Goal: Task Accomplishment & Management: Complete application form

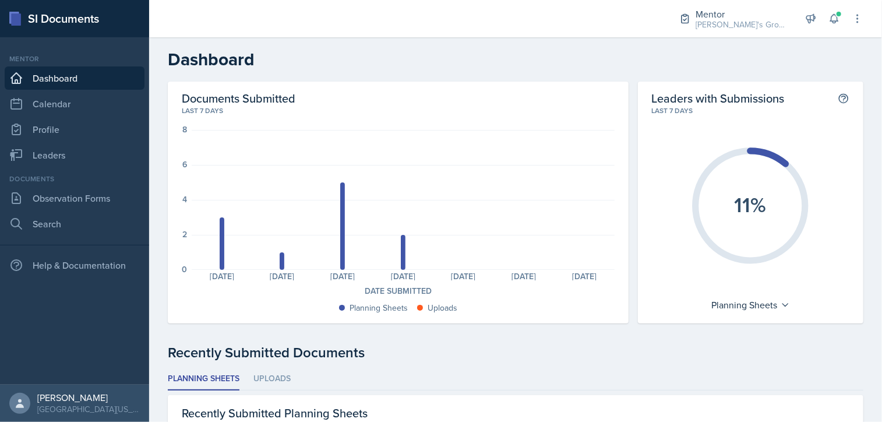
click at [719, 34] on div "Mentor Cody's Group / Fall 2025 Mentor Cody's Group / Fall 2025 Leader MA 112 /…" at bounding box center [763, 18] width 200 height 37
click at [721, 28] on div "[PERSON_NAME]'s Group / Fall 2025" at bounding box center [742, 25] width 93 height 12
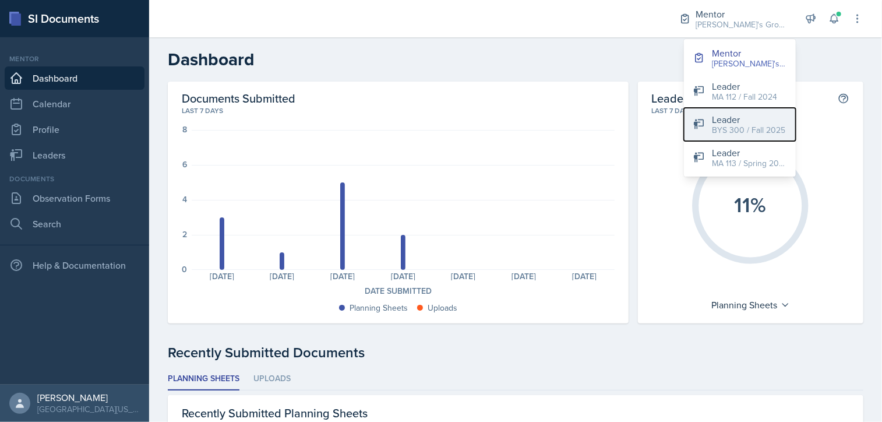
click at [716, 126] on div "BYS 300 / Fall 2025" at bounding box center [748, 130] width 73 height 12
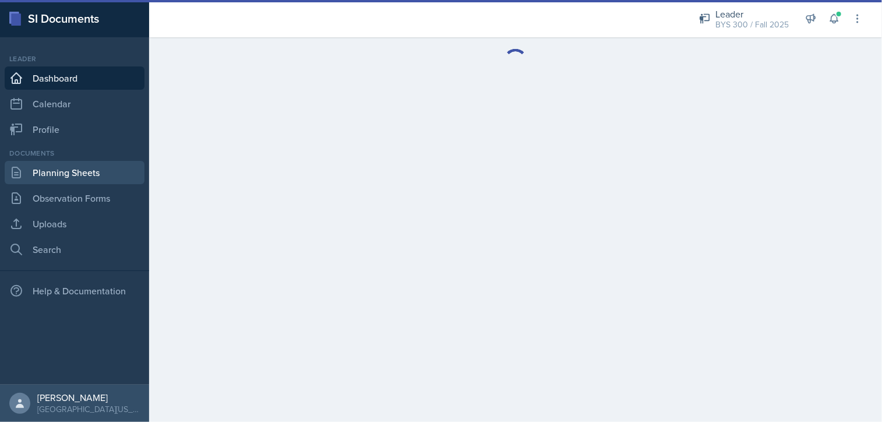
click at [51, 177] on link "Planning Sheets" at bounding box center [75, 172] width 140 height 23
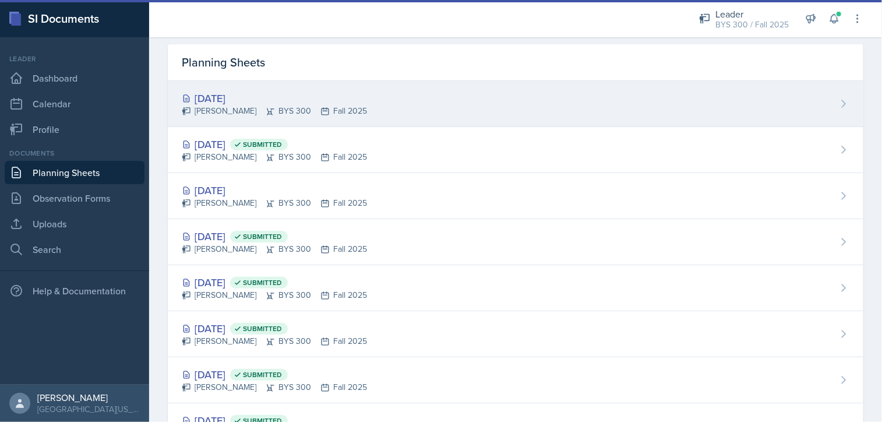
scroll to position [37, 0]
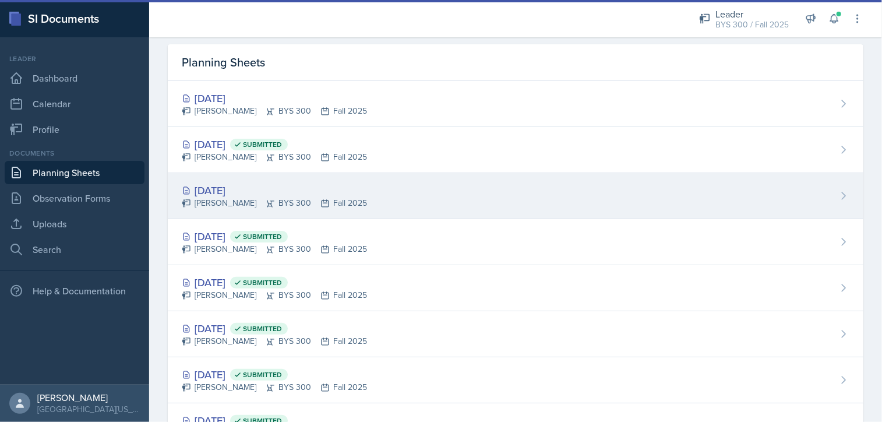
click at [489, 185] on div "Sep 22nd, 2025 Cody Copeland BYS 300 Fall 2025" at bounding box center [516, 196] width 696 height 46
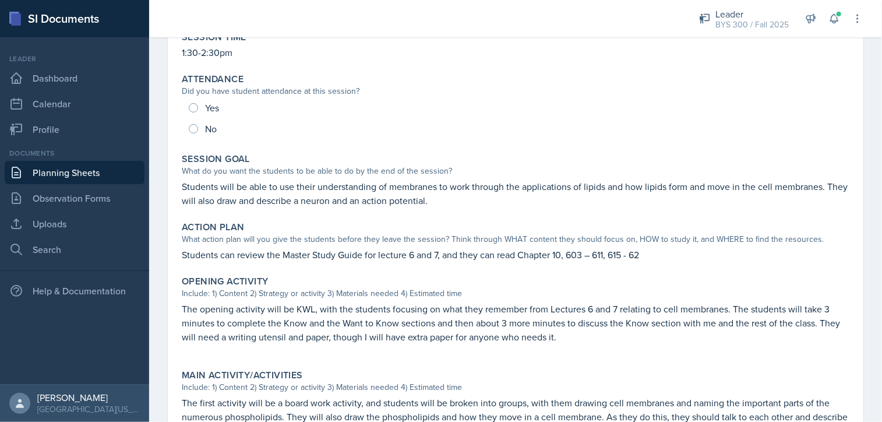
scroll to position [121, 0]
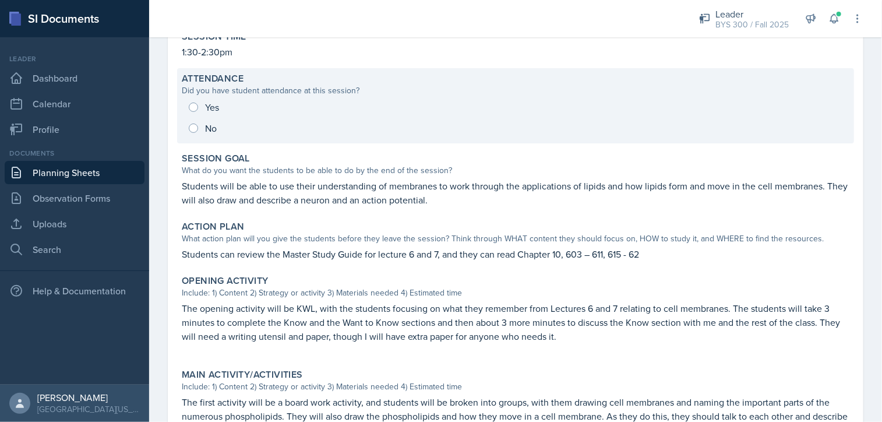
click at [293, 109] on div "Yes No" at bounding box center [516, 118] width 668 height 42
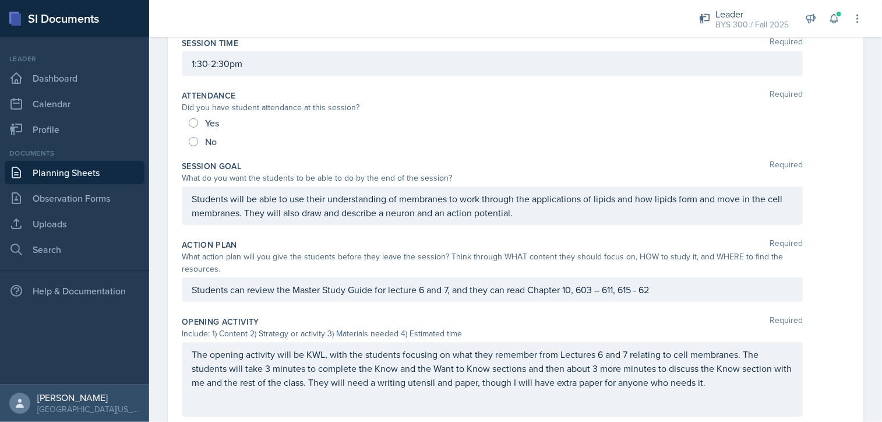
scroll to position [0, 0]
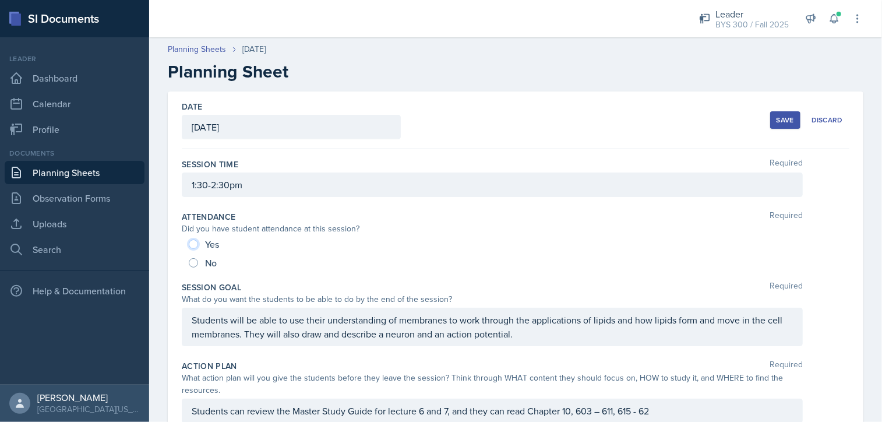
click at [193, 244] on input "Yes" at bounding box center [193, 243] width 9 height 9
radio input "true"
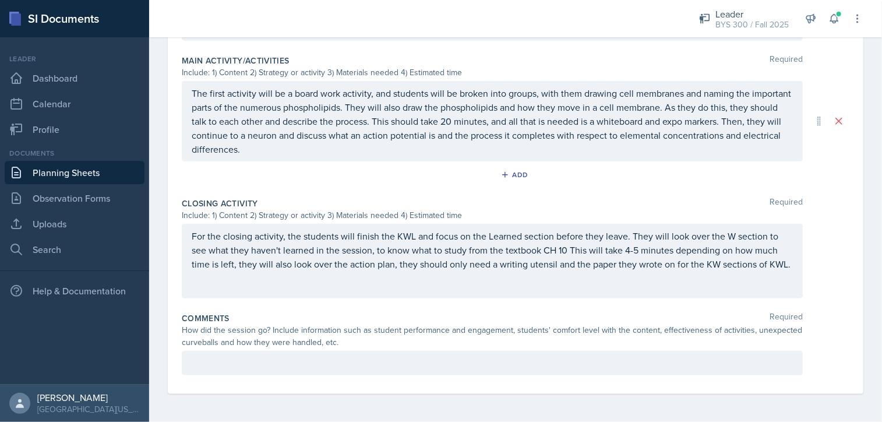
scroll to position [521, 0]
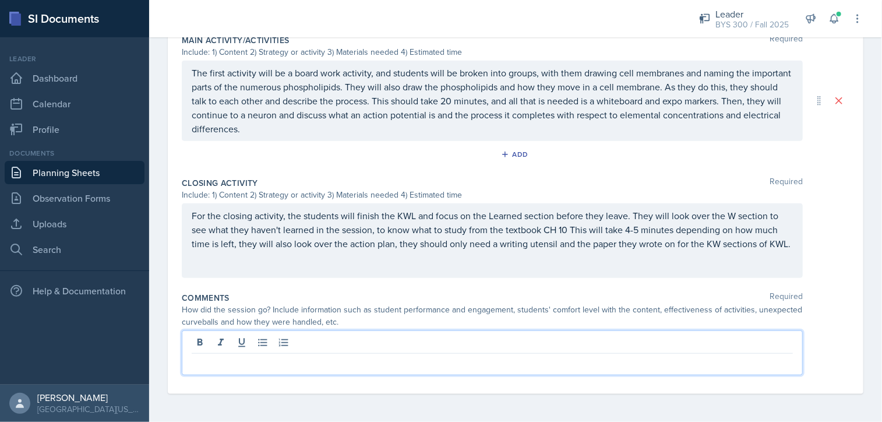
click at [329, 356] on p at bounding box center [492, 363] width 601 height 14
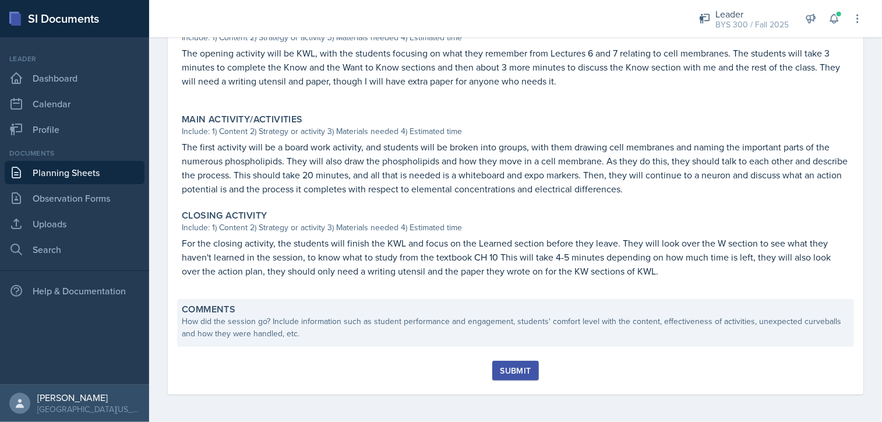
click at [308, 334] on div "How did the session go? Include information such as student performance and eng…" at bounding box center [516, 327] width 668 height 24
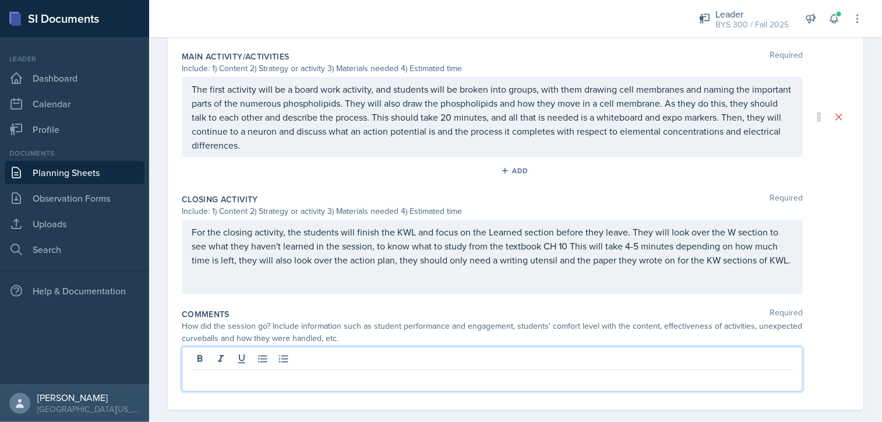
scroll to position [521, 0]
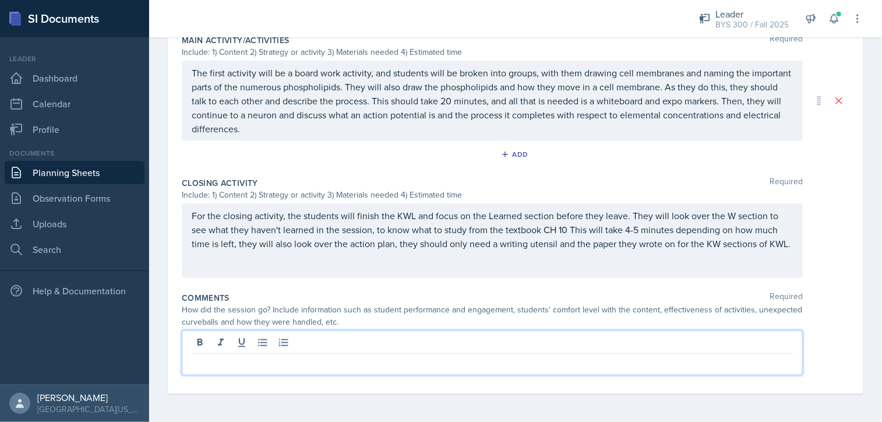
click at [277, 359] on p at bounding box center [492, 363] width 601 height 14
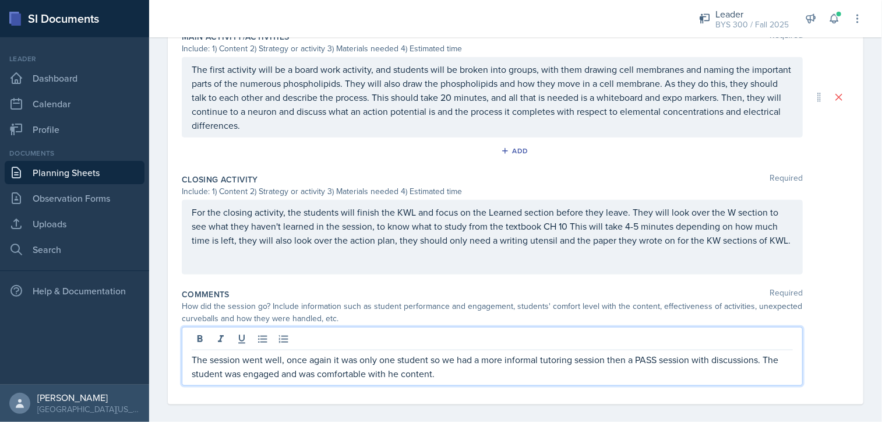
click at [391, 379] on p "The session went well, once again it was only one student so we had a more info…" at bounding box center [492, 367] width 601 height 28
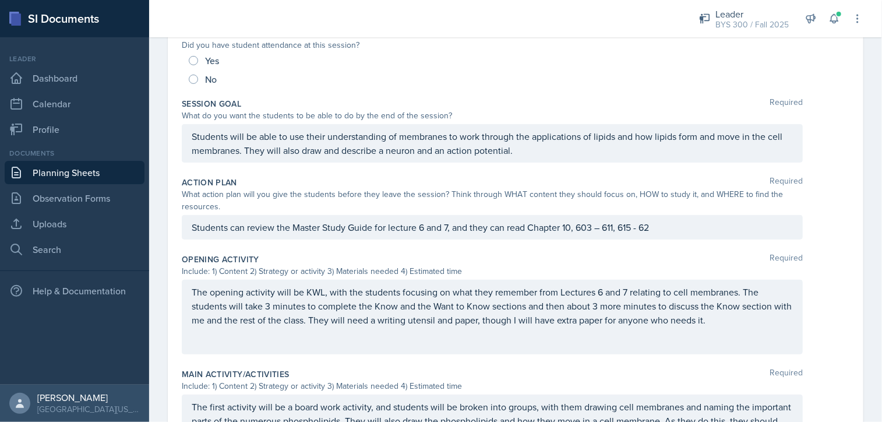
scroll to position [0, 0]
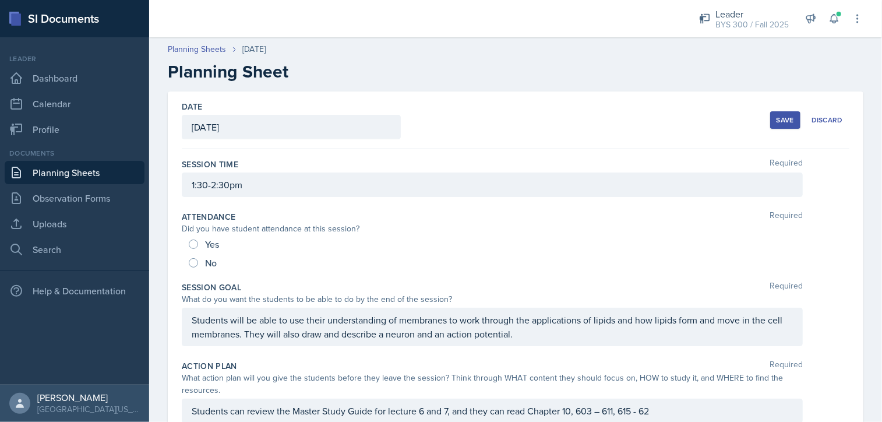
click at [196, 246] on input "Yes" at bounding box center [193, 243] width 9 height 9
radio input "true"
click at [777, 122] on div "Save" at bounding box center [785, 119] width 17 height 9
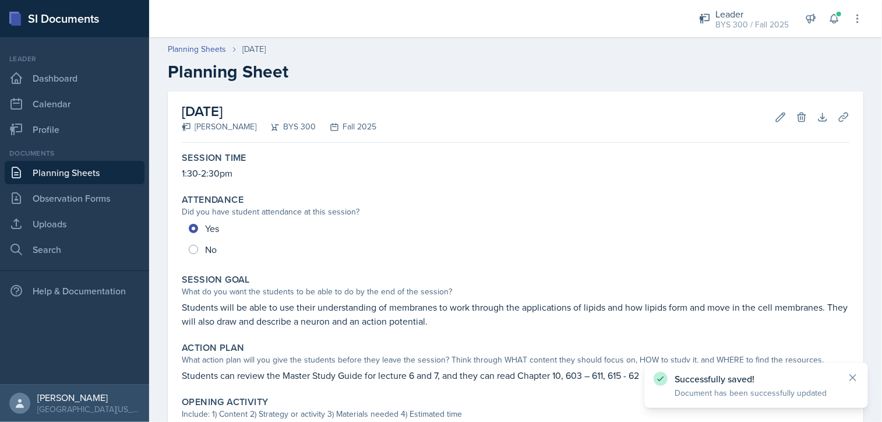
scroll to position [404, 0]
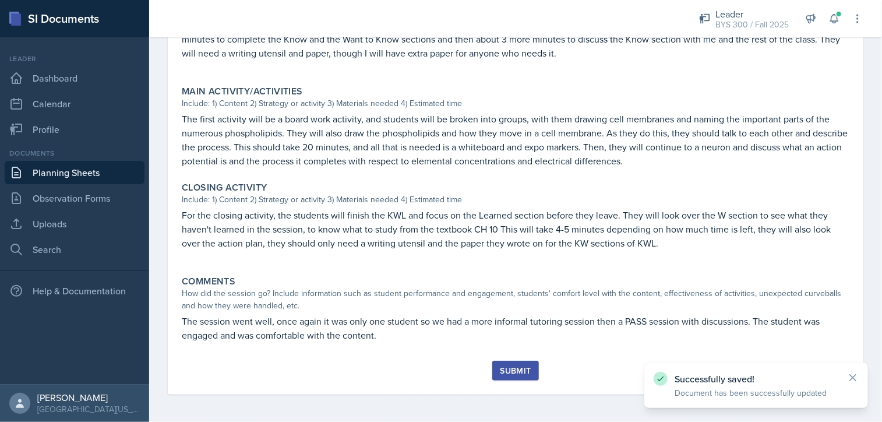
click at [513, 370] on div "Submit" at bounding box center [515, 370] width 31 height 9
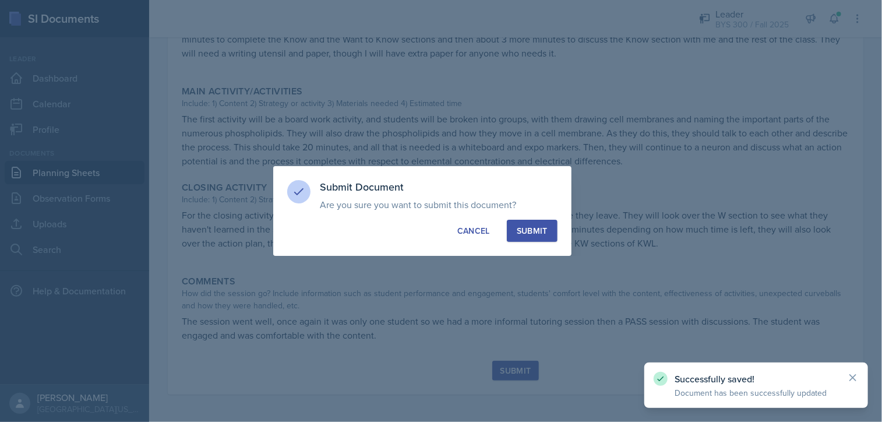
click at [526, 231] on div "Submit" at bounding box center [532, 231] width 31 height 12
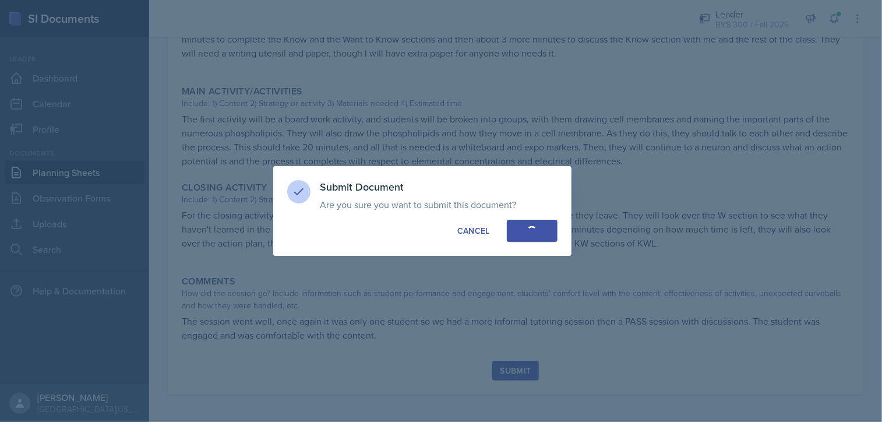
radio input "true"
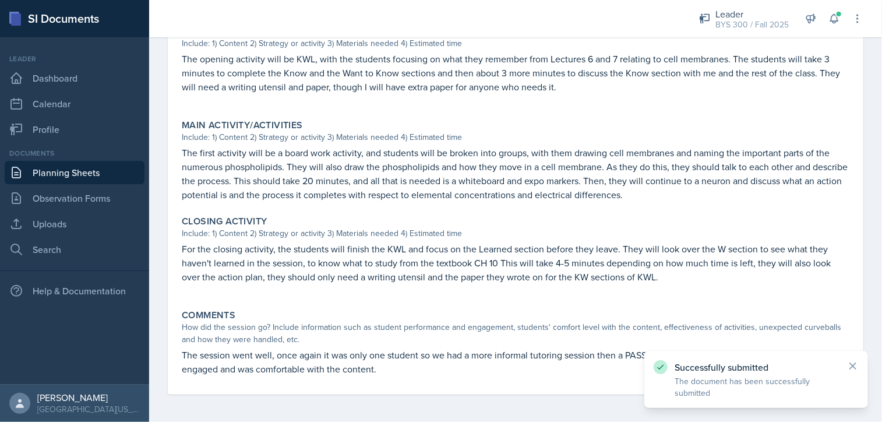
click at [59, 170] on link "Planning Sheets" at bounding box center [75, 172] width 140 height 23
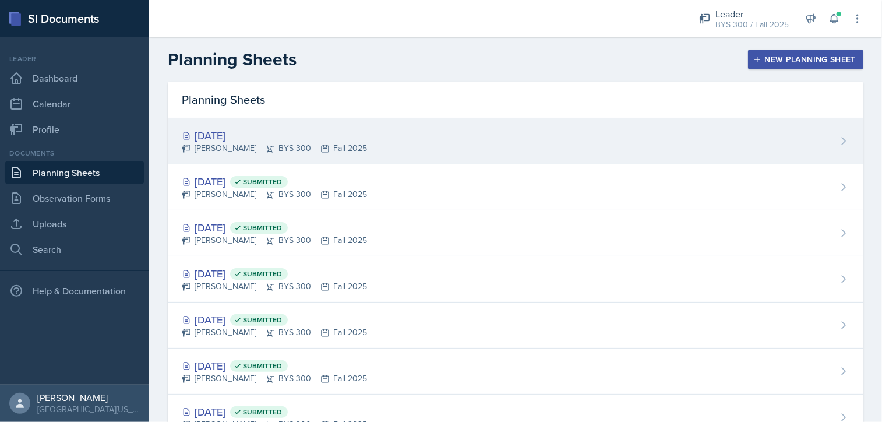
click at [347, 147] on div "[PERSON_NAME] BYS 300 Fall 2025" at bounding box center [274, 148] width 185 height 12
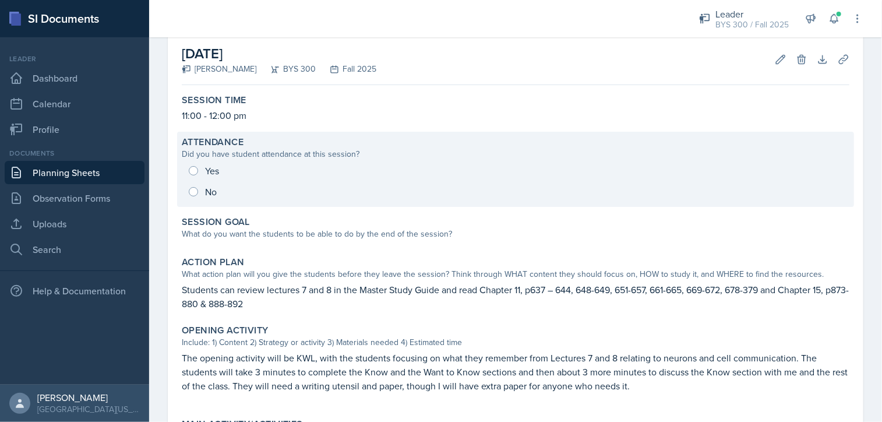
click at [201, 192] on div "Yes No" at bounding box center [516, 181] width 668 height 42
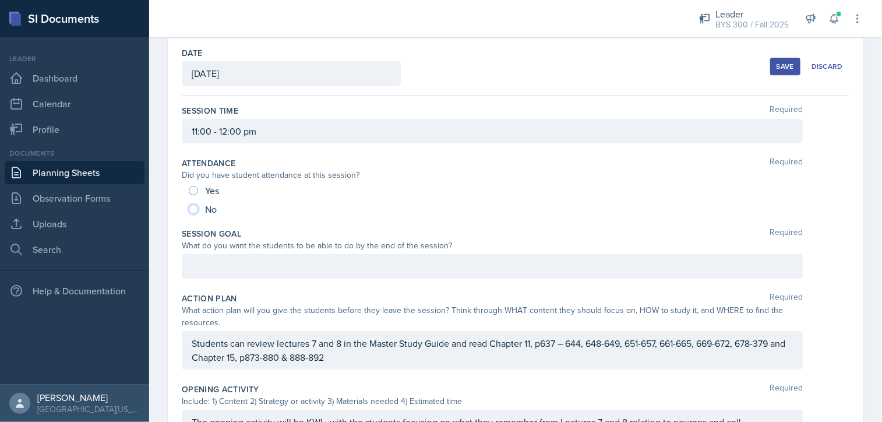
click at [193, 207] on input "No" at bounding box center [193, 209] width 9 height 9
radio input "true"
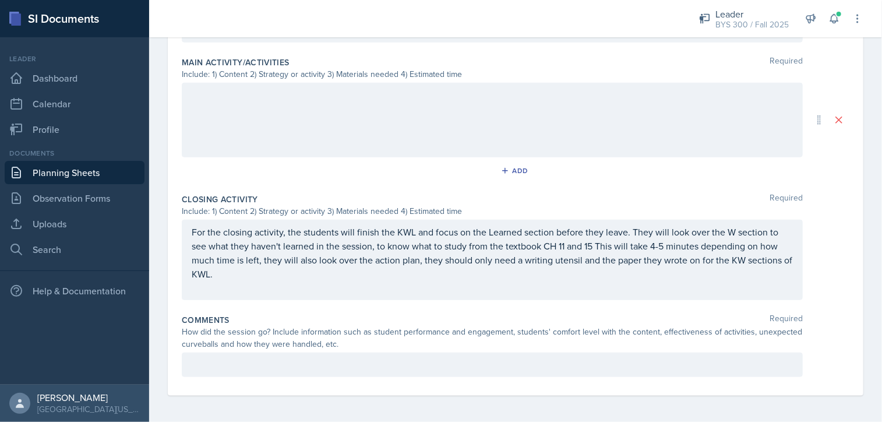
click at [217, 365] on p at bounding box center [492, 365] width 601 height 14
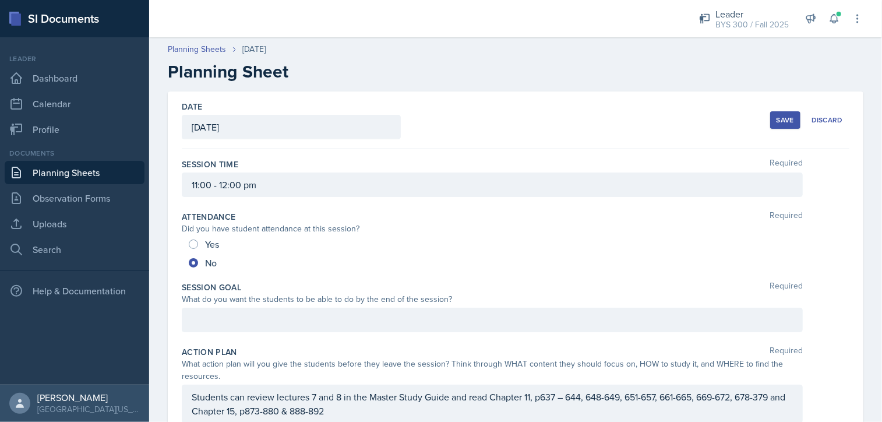
click at [780, 126] on button "Save" at bounding box center [785, 119] width 30 height 17
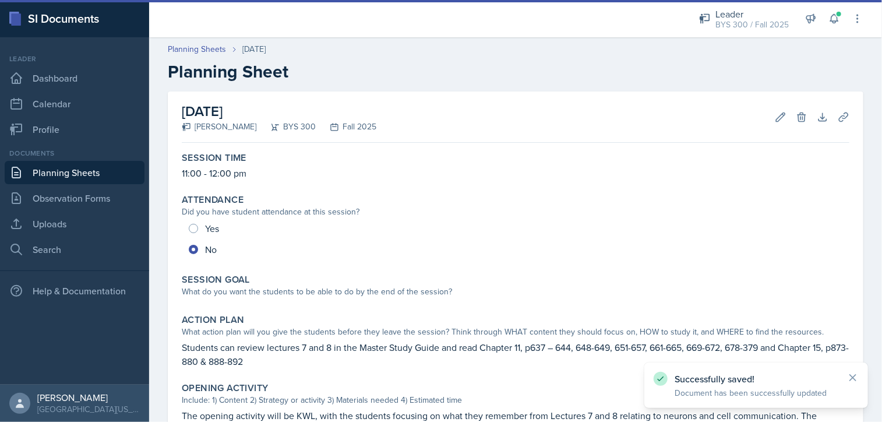
click at [55, 174] on link "Planning Sheets" at bounding box center [75, 172] width 140 height 23
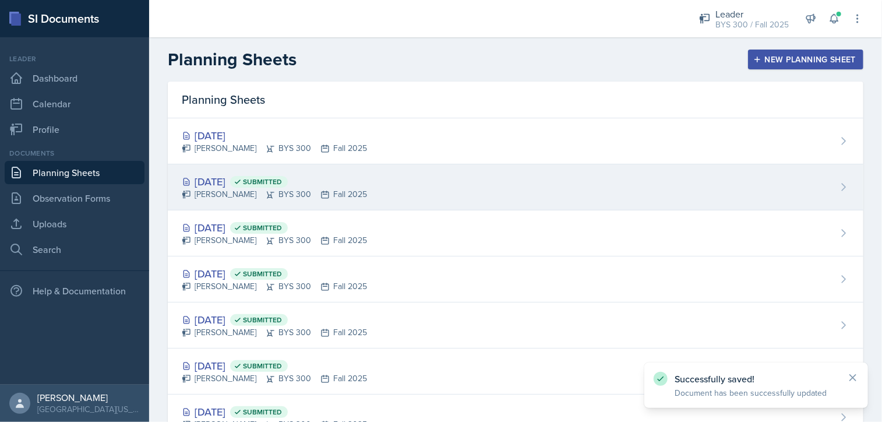
click at [297, 198] on div "[PERSON_NAME] BYS 300 Fall 2025" at bounding box center [274, 194] width 185 height 12
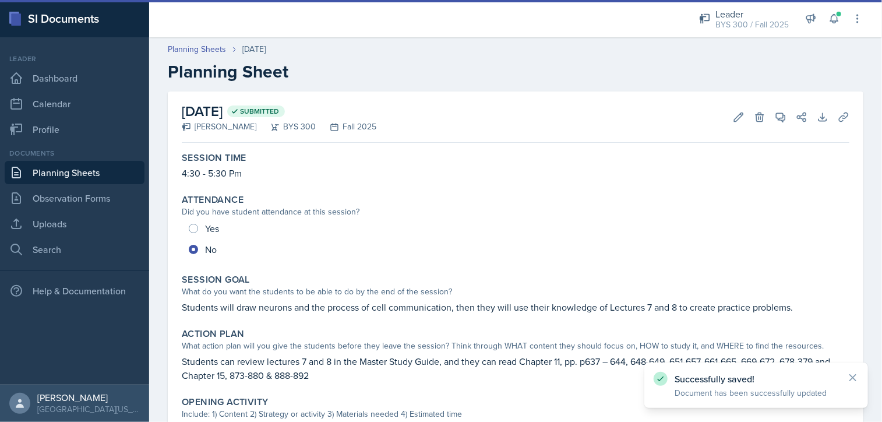
click at [288, 312] on p "Students will draw neurons and the process of cell communication, then they wil…" at bounding box center [516, 307] width 668 height 14
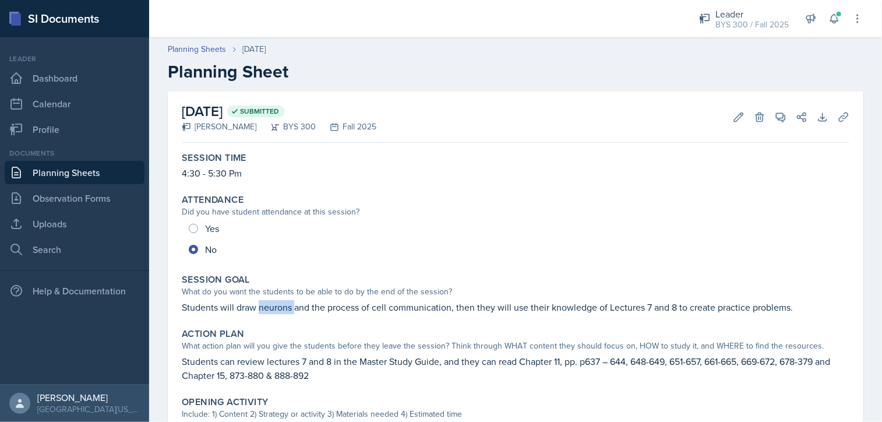
click at [288, 312] on p "Students will draw neurons and the process of cell communication, then they wil…" at bounding box center [516, 307] width 668 height 14
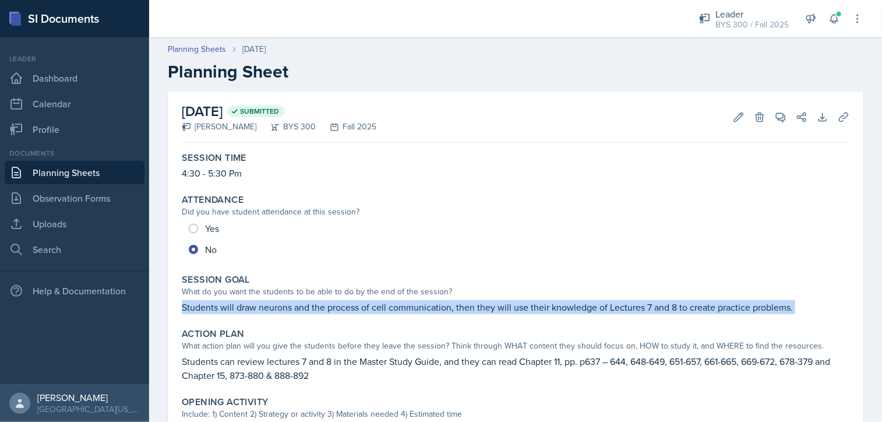
copy div "Students will draw neurons and the process of cell communication, then they wil…"
click at [113, 168] on link "Planning Sheets" at bounding box center [75, 172] width 140 height 23
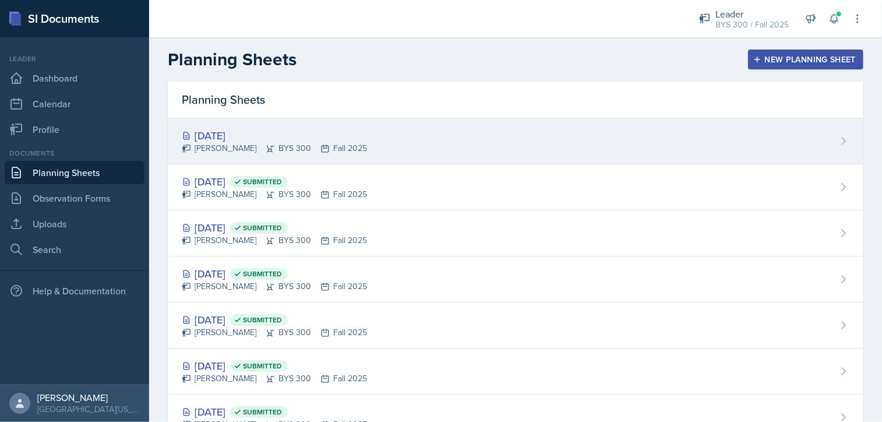
click at [279, 125] on div "[DATE] [PERSON_NAME] BYS 300 Fall 2025" at bounding box center [516, 141] width 696 height 46
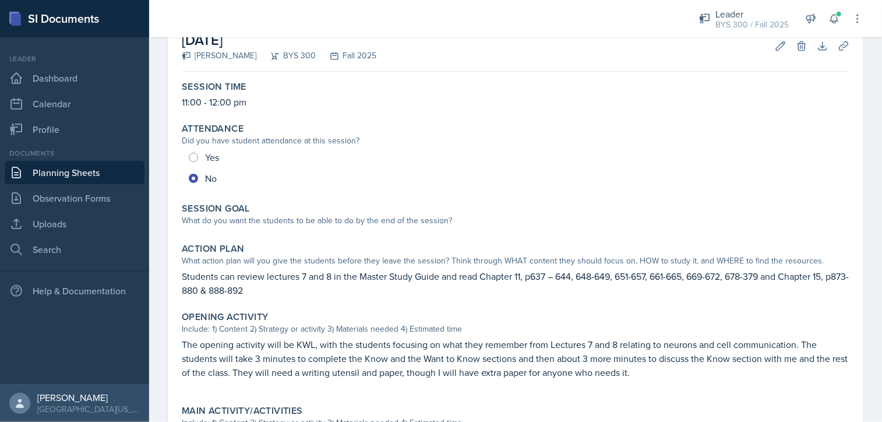
click at [284, 227] on div "Session Goal What do you want the students to be able to do by the end of the s…" at bounding box center [515, 216] width 677 height 36
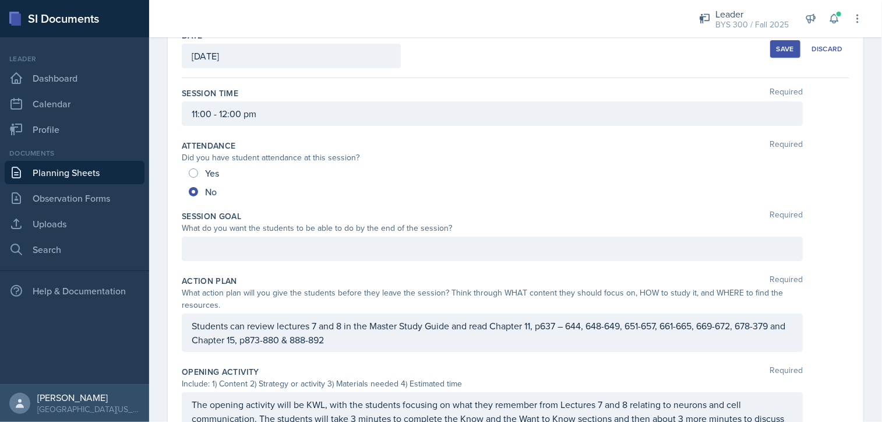
scroll to position [67, 0]
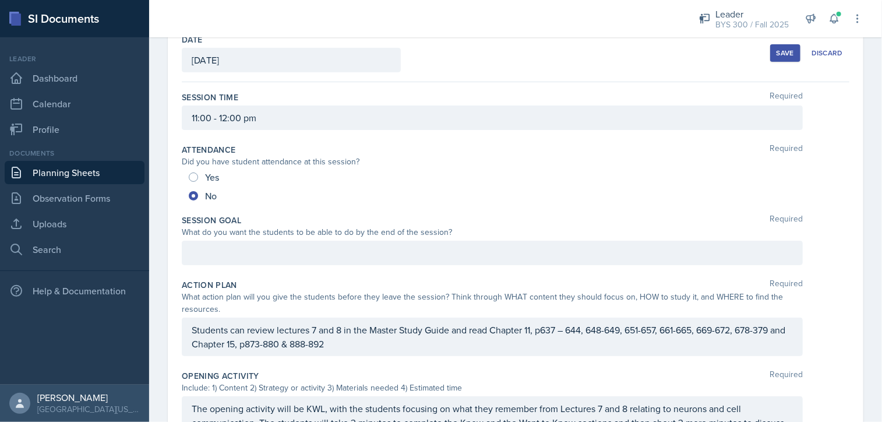
click at [273, 254] on div at bounding box center [492, 253] width 621 height 24
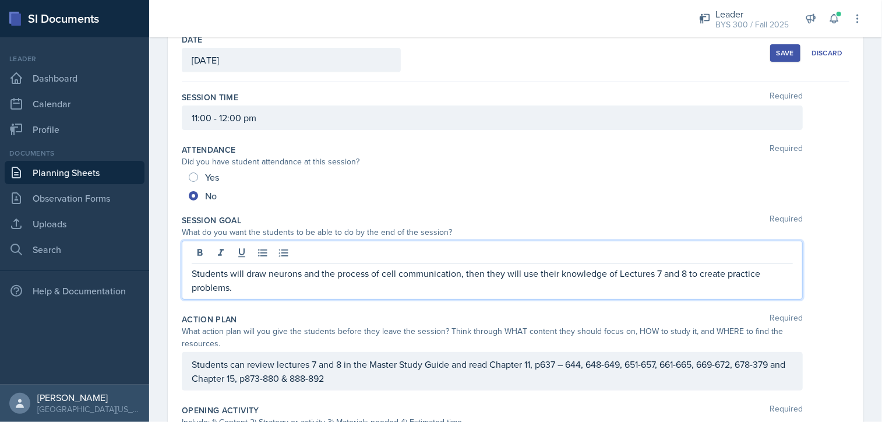
scroll to position [0, 0]
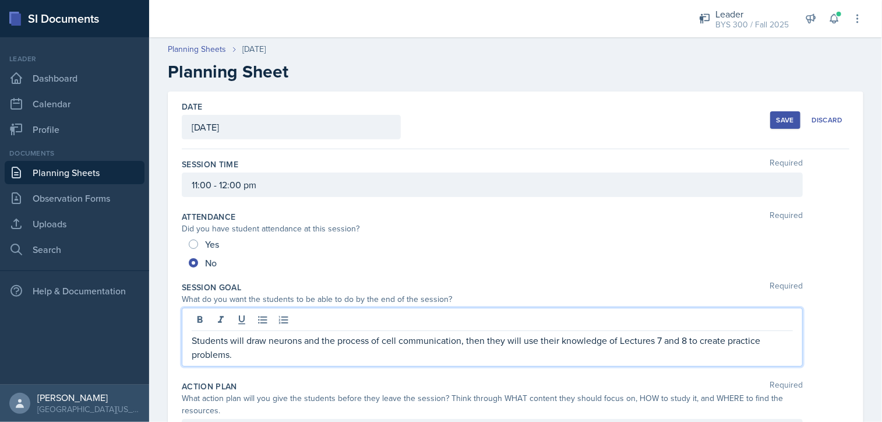
click at [781, 121] on div "Save" at bounding box center [785, 119] width 17 height 9
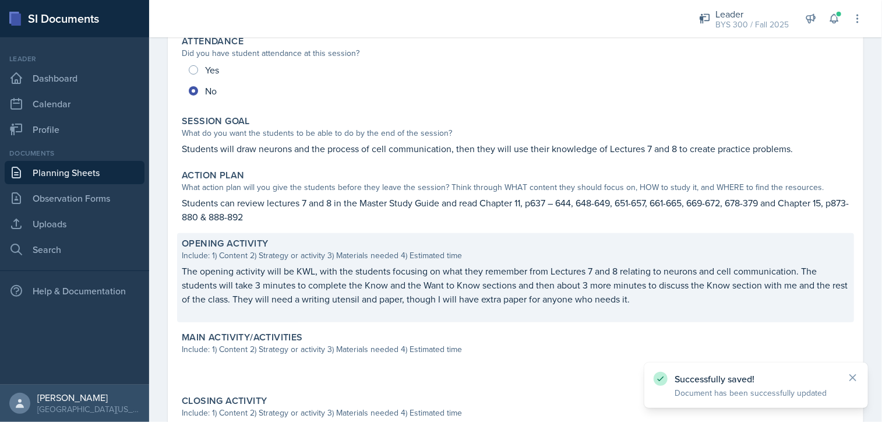
scroll to position [358, 0]
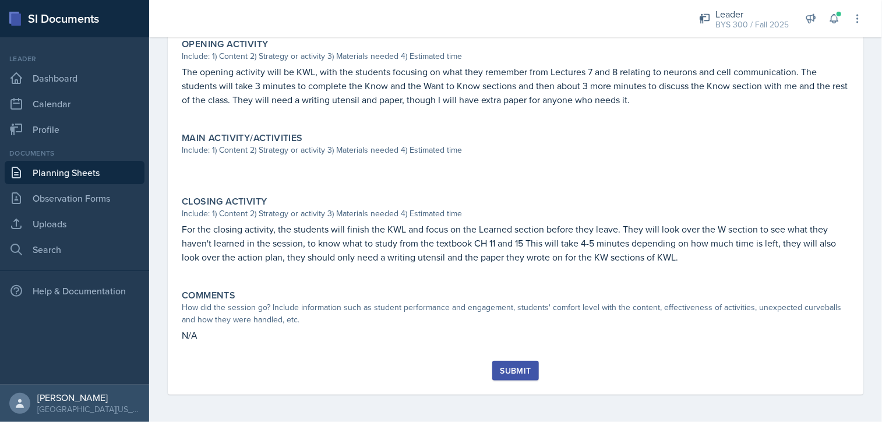
click at [100, 174] on link "Planning Sheets" at bounding box center [75, 172] width 140 height 23
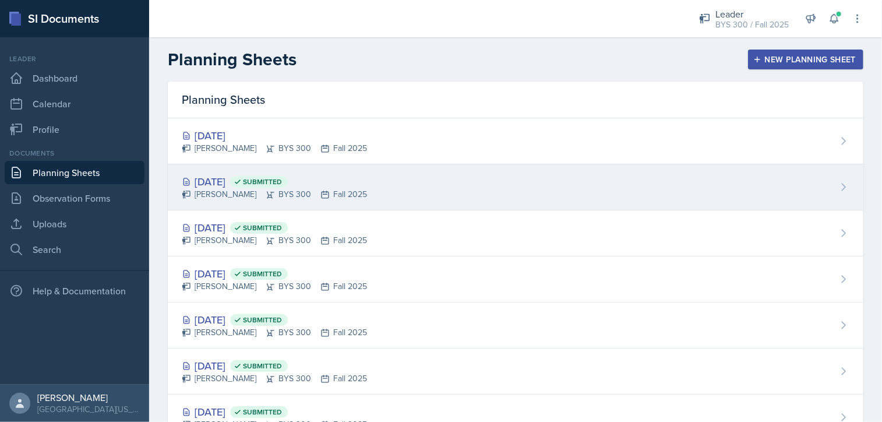
click at [259, 188] on div "[DATE] Submitted" at bounding box center [274, 182] width 185 height 16
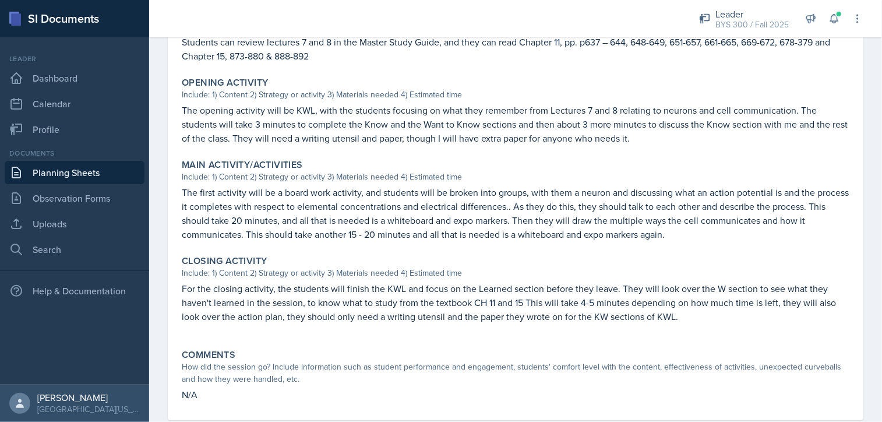
scroll to position [331, 0]
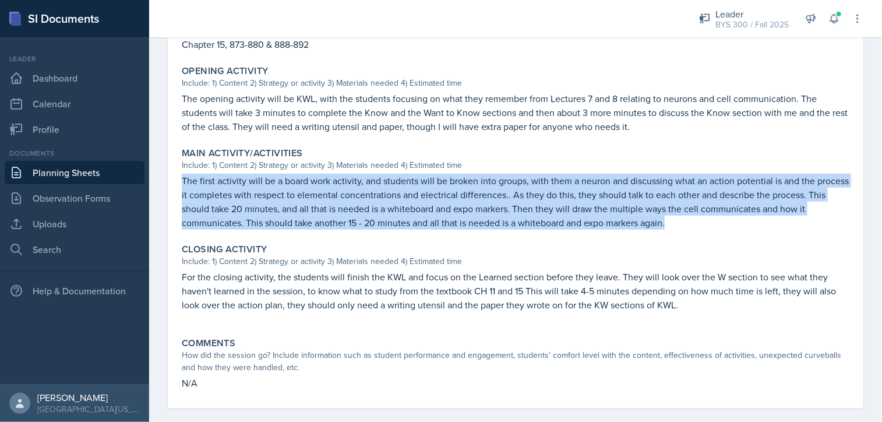
drag, startPoint x: 182, startPoint y: 181, endPoint x: 668, endPoint y: 227, distance: 488.2
click at [668, 227] on p "The first activity will be a board work activity, and students will be broken i…" at bounding box center [516, 202] width 668 height 56
copy p "The first activity will be a board work activity, and students will be broken i…"
click at [100, 167] on link "Planning Sheets" at bounding box center [75, 172] width 140 height 23
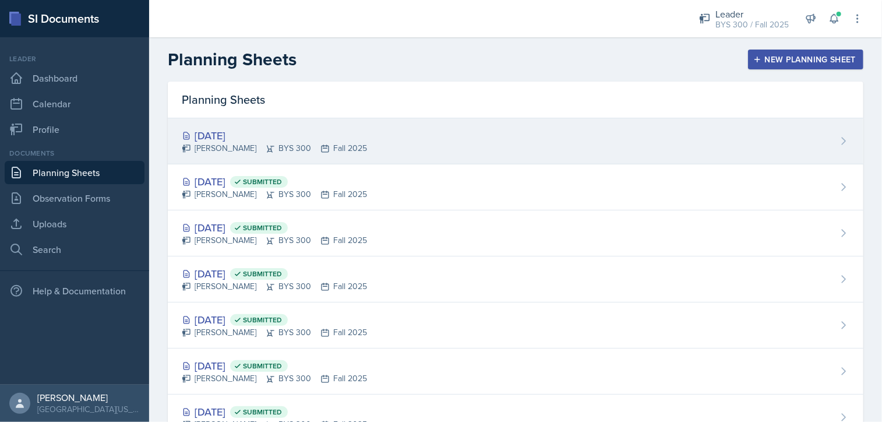
click at [347, 146] on div "[PERSON_NAME] BYS 300 Fall 2025" at bounding box center [274, 148] width 185 height 12
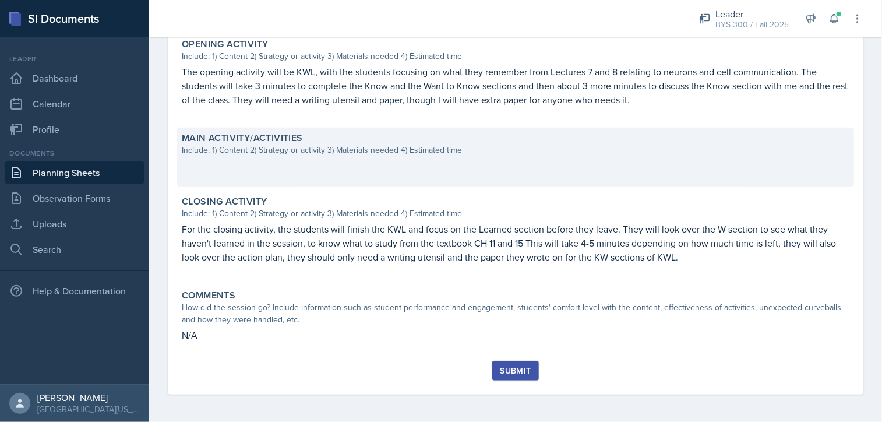
click at [324, 151] on div "Include: 1) Content 2) Strategy or activity 3) Materials needed 4) Estimated ti…" at bounding box center [516, 150] width 668 height 12
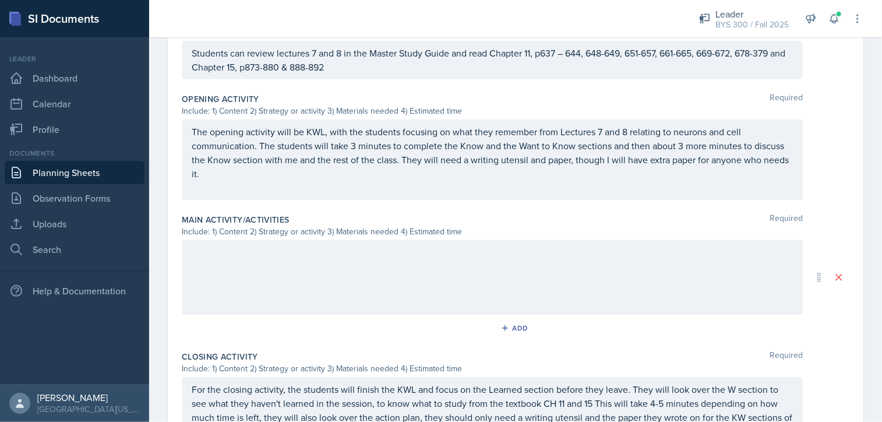
scroll to position [411, 0]
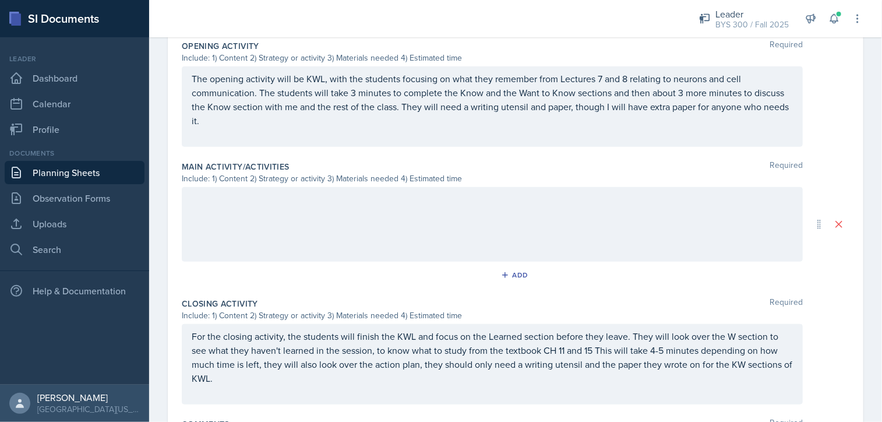
click at [310, 218] on div at bounding box center [492, 206] width 601 height 28
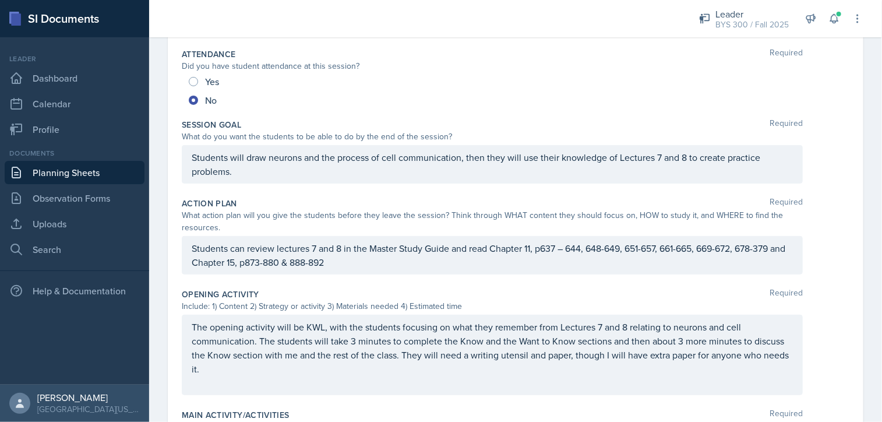
scroll to position [1, 0]
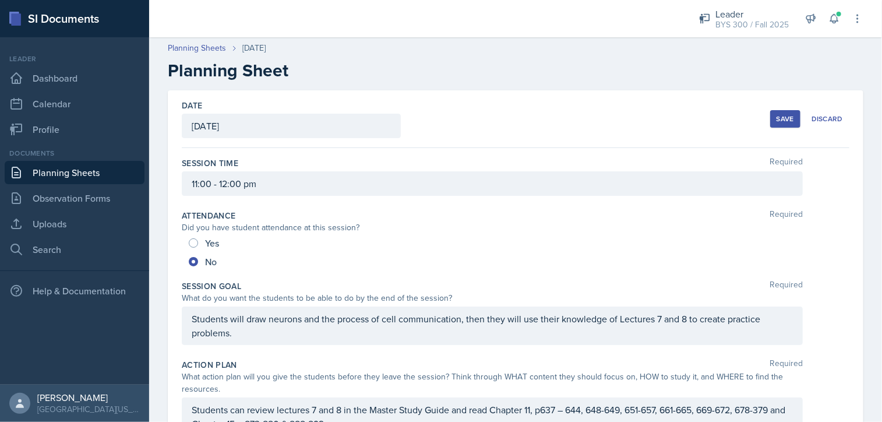
click at [777, 122] on div "Save" at bounding box center [785, 118] width 17 height 9
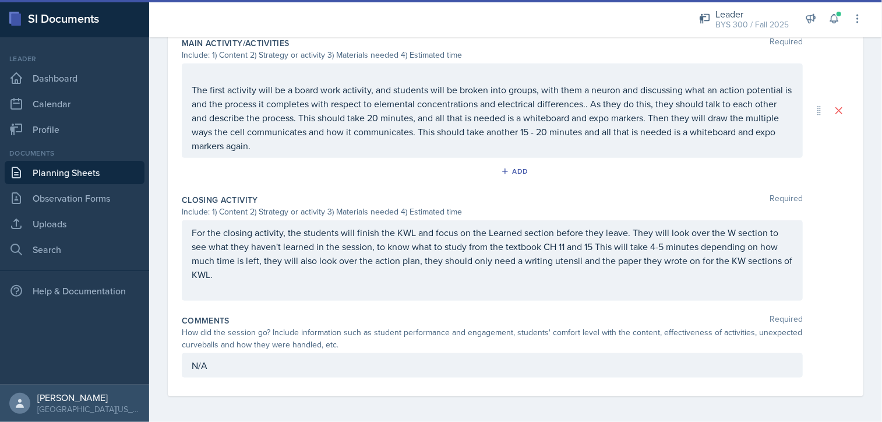
scroll to position [402, 0]
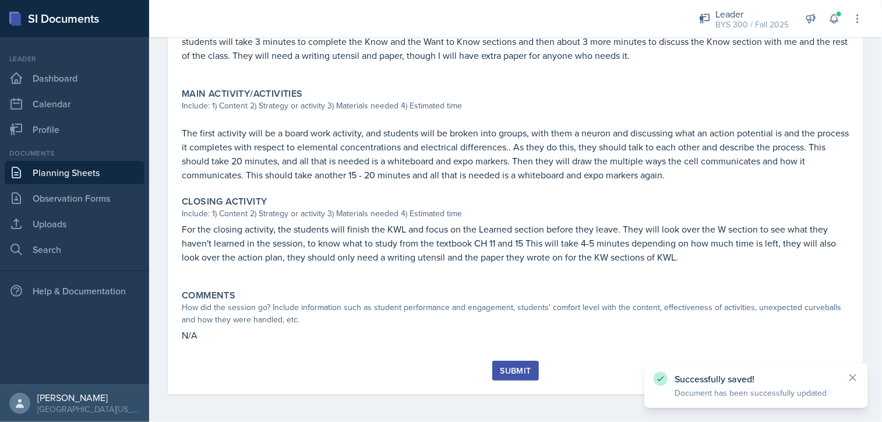
click at [515, 366] on div "Submit" at bounding box center [515, 370] width 31 height 9
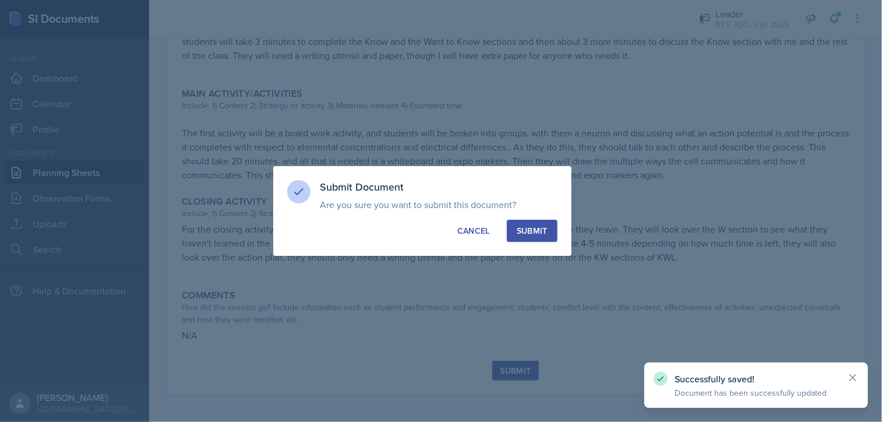
click at [534, 222] on button "Submit" at bounding box center [532, 231] width 51 height 22
radio input "true"
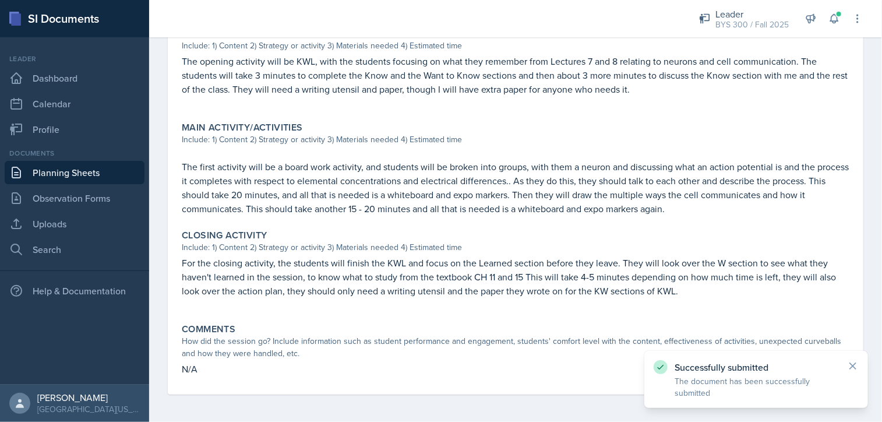
click at [113, 168] on link "Planning Sheets" at bounding box center [75, 172] width 140 height 23
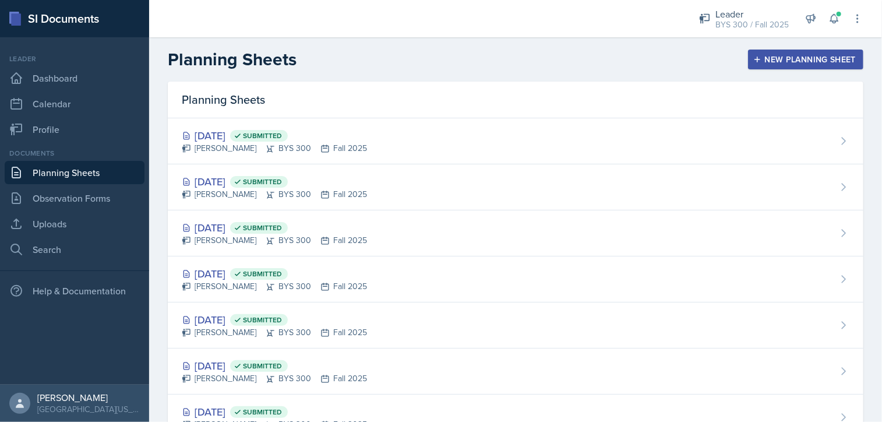
click at [749, 46] on header "Planning Sheets New Planning Sheet" at bounding box center [515, 59] width 733 height 44
click at [755, 59] on icon "button" at bounding box center [758, 60] width 6 height 6
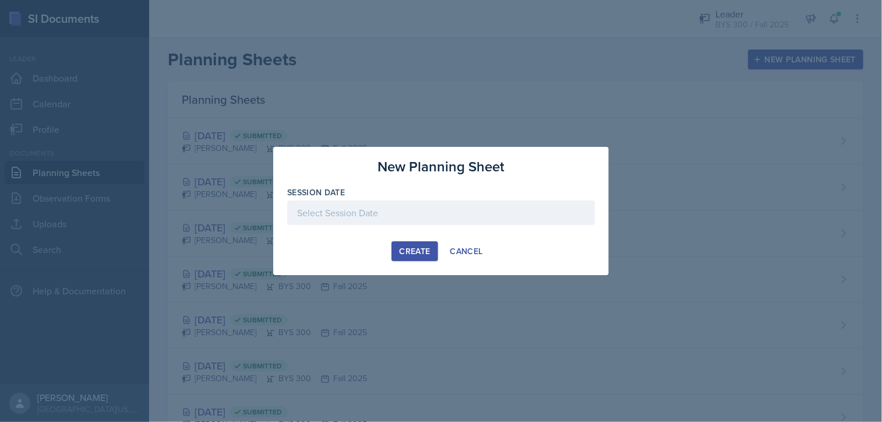
click at [418, 207] on div at bounding box center [441, 212] width 308 height 24
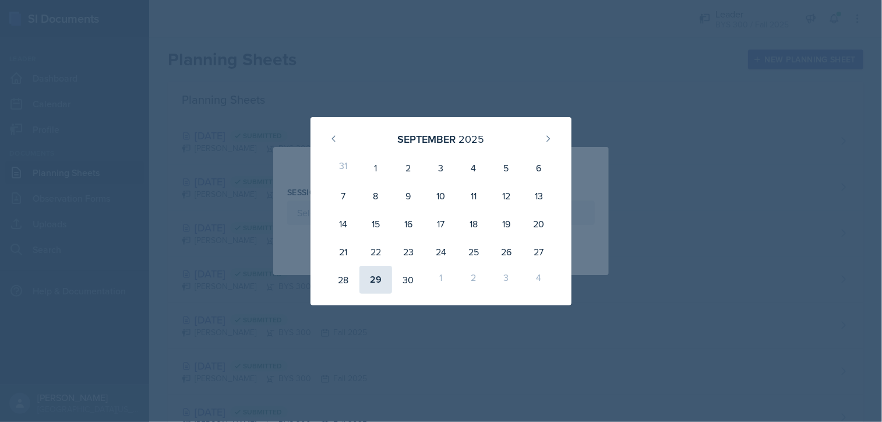
click at [373, 277] on div "29" at bounding box center [376, 280] width 33 height 28
type input "[DATE]"
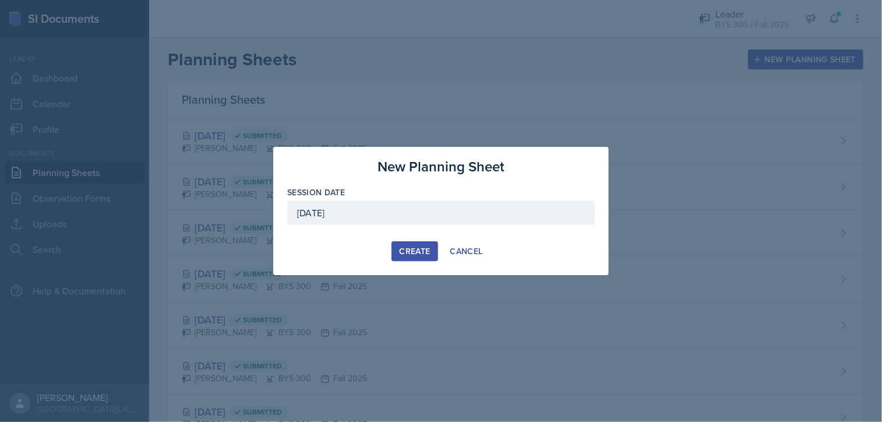
click at [417, 244] on button "Create" at bounding box center [415, 251] width 46 height 20
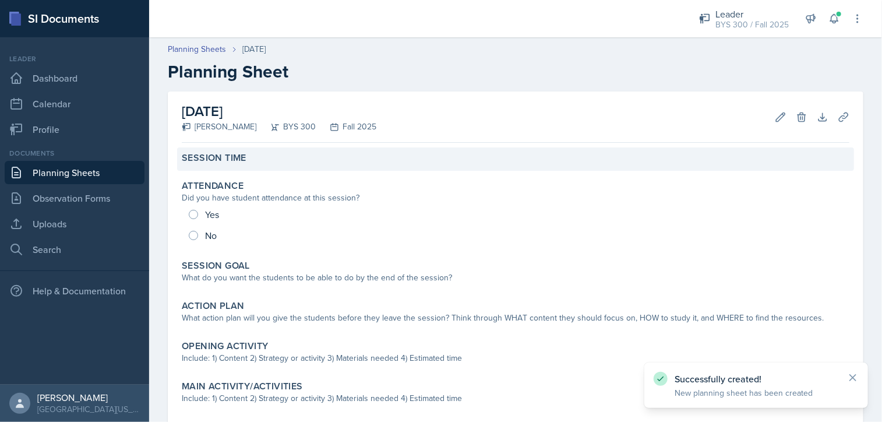
click at [282, 156] on div "Session Time" at bounding box center [516, 158] width 668 height 12
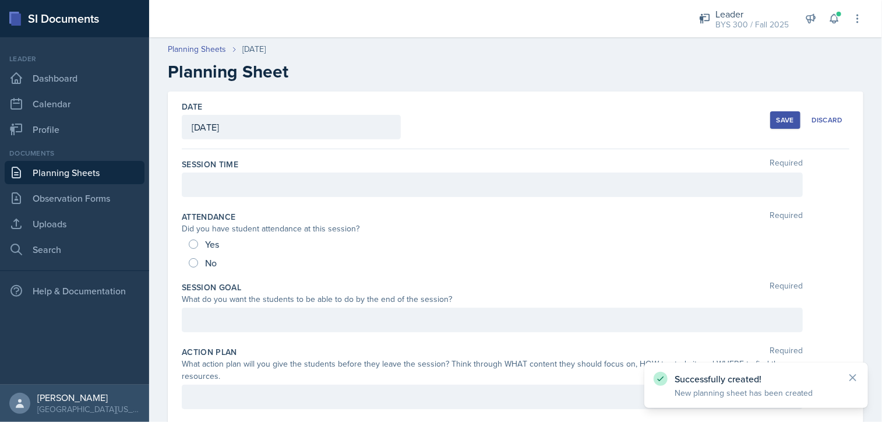
click at [272, 192] on div at bounding box center [492, 184] width 621 height 24
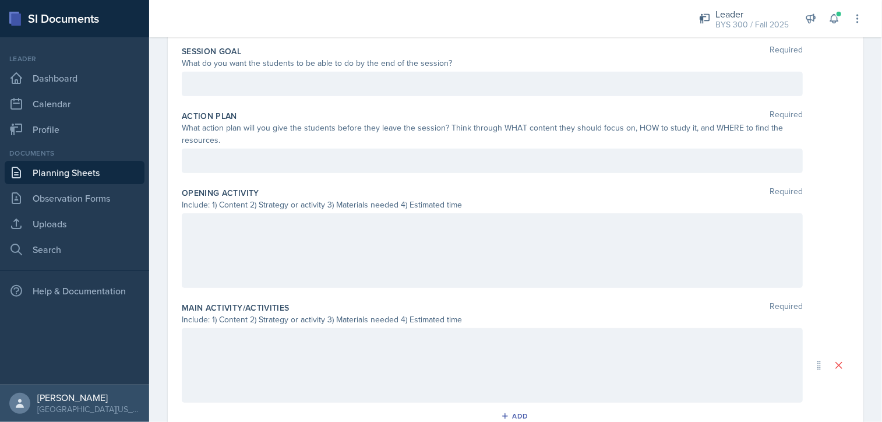
click at [413, 251] on div at bounding box center [492, 250] width 621 height 75
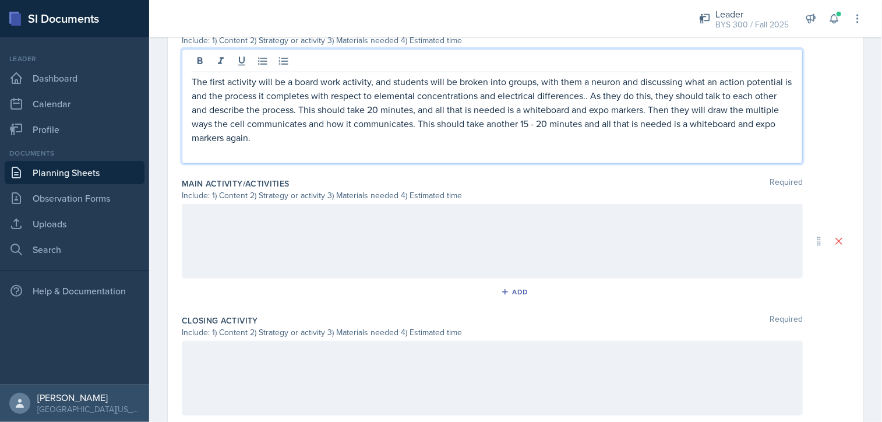
scroll to position [407, 0]
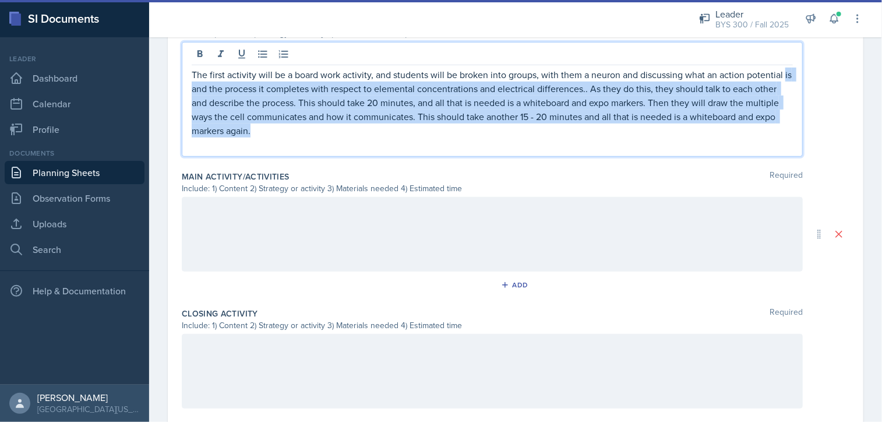
drag, startPoint x: 333, startPoint y: 132, endPoint x: 154, endPoint y: 86, distance: 184.3
click at [154, 86] on div "Date [DATE] [DATE] 31 1 2 3 4 5 6 7 8 9 10 11 12 13 14 15 16 17 18 19 20 21 22 …" at bounding box center [515, 108] width 733 height 848
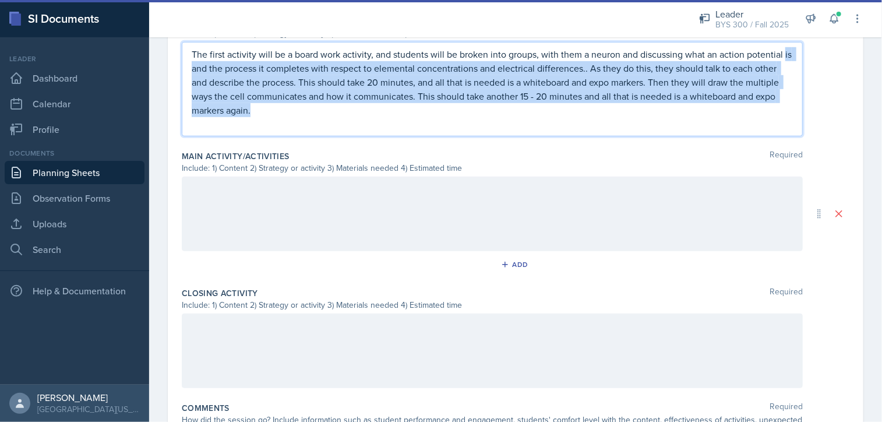
scroll to position [387, 0]
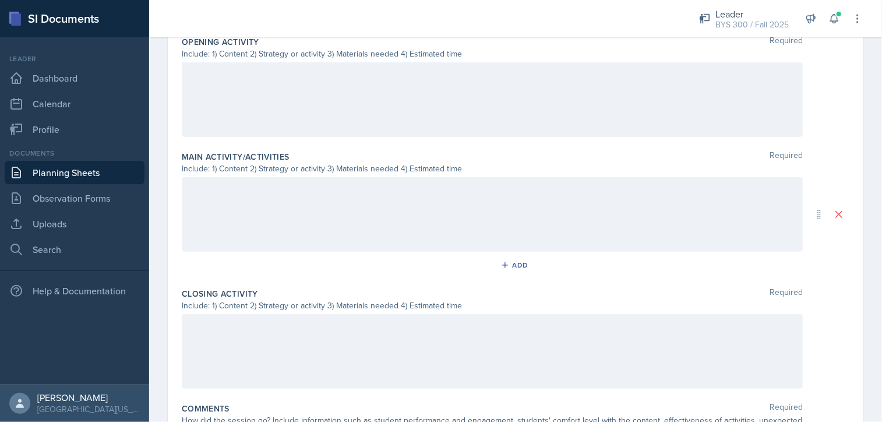
click at [264, 210] on div at bounding box center [492, 214] width 621 height 75
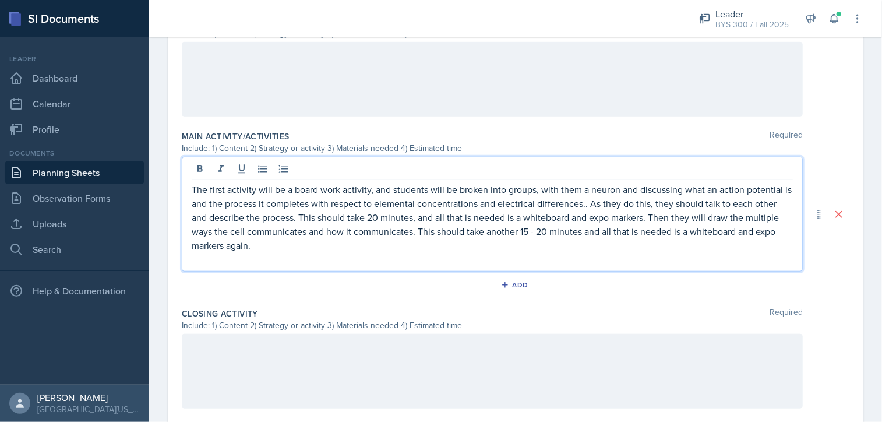
click at [300, 265] on div "The first activity will be a board work activity, and students will be broken i…" at bounding box center [492, 214] width 621 height 115
click at [300, 263] on p at bounding box center [492, 259] width 601 height 14
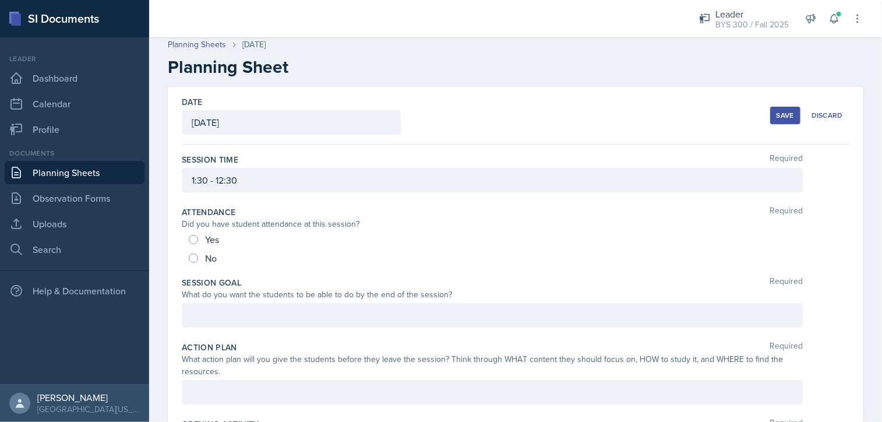
scroll to position [0, 0]
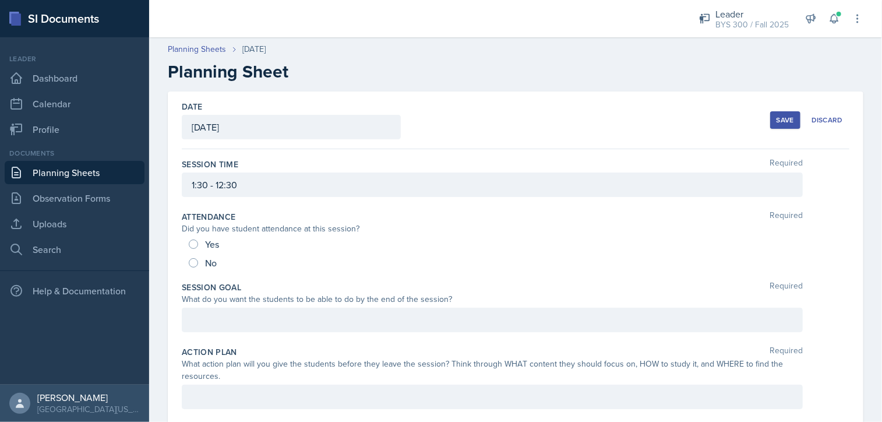
click at [777, 122] on div "Save" at bounding box center [785, 119] width 17 height 9
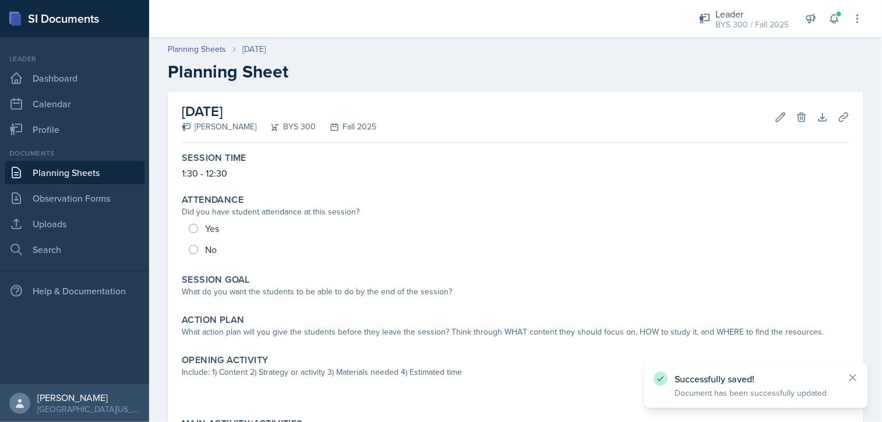
click at [75, 175] on link "Planning Sheets" at bounding box center [75, 172] width 140 height 23
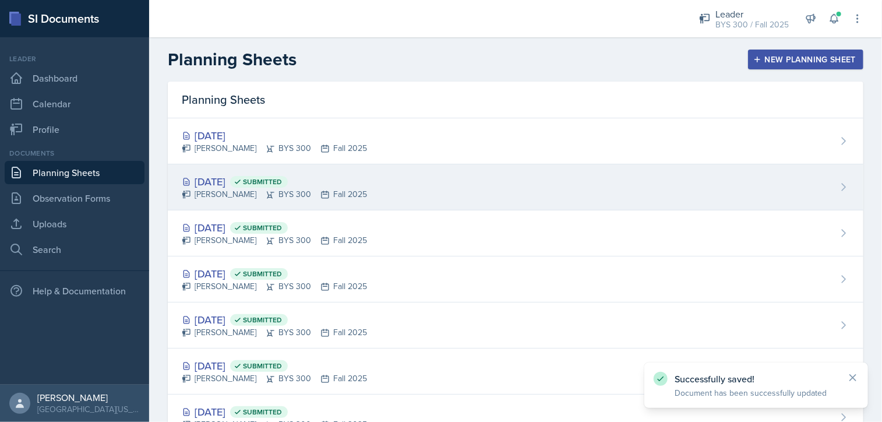
click at [286, 187] on div "[DATE] Submitted" at bounding box center [274, 182] width 185 height 16
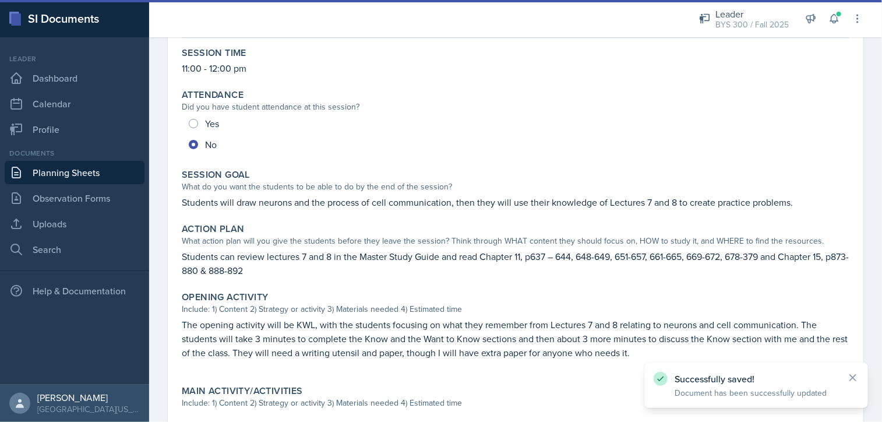
scroll to position [106, 0]
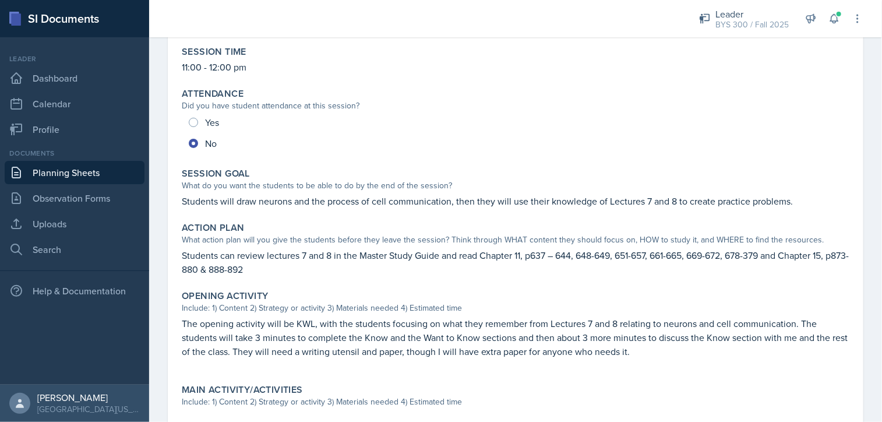
click at [319, 198] on p "Students will draw neurons and the process of cell communication, then they wil…" at bounding box center [516, 201] width 668 height 14
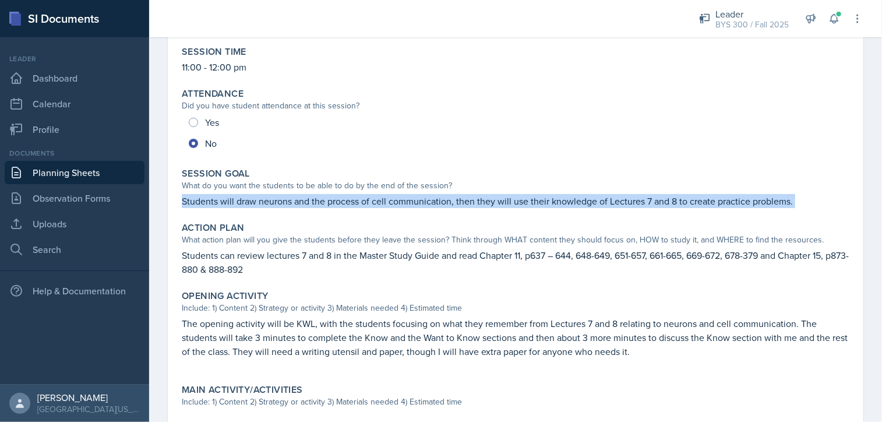
click at [319, 198] on p "Students will draw neurons and the process of cell communication, then they wil…" at bounding box center [516, 201] width 668 height 14
copy div "Students will draw neurons and the process of cell communication, then they wil…"
click at [117, 169] on link "Planning Sheets" at bounding box center [75, 172] width 140 height 23
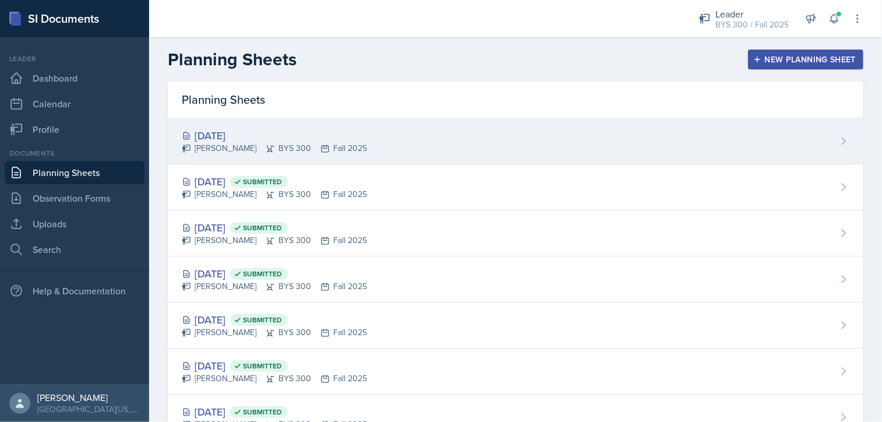
click at [324, 144] on div "[PERSON_NAME] BYS 300 Fall 2025" at bounding box center [274, 148] width 185 height 12
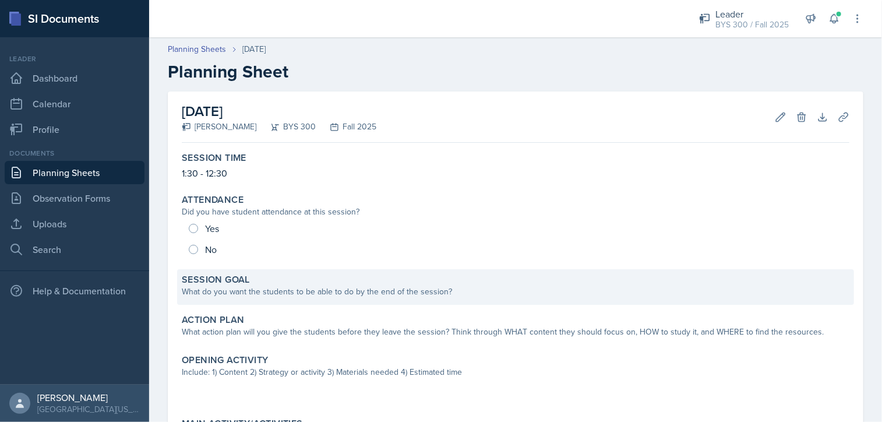
click at [287, 291] on div "What do you want the students to be able to do by the end of the session?" at bounding box center [516, 292] width 668 height 12
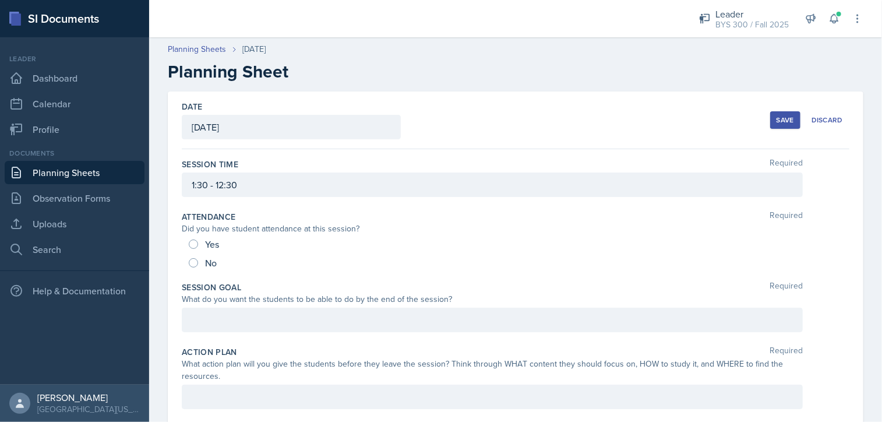
click at [282, 327] on div at bounding box center [492, 320] width 621 height 24
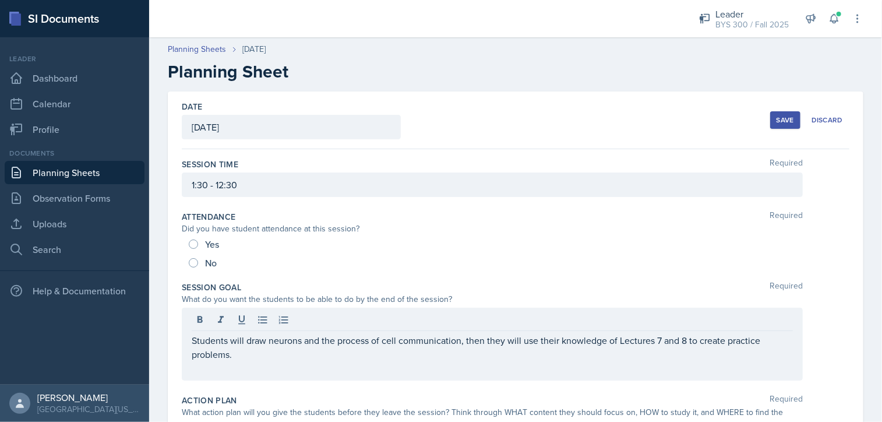
click at [794, 108] on div "Save Discard" at bounding box center [809, 120] width 79 height 27
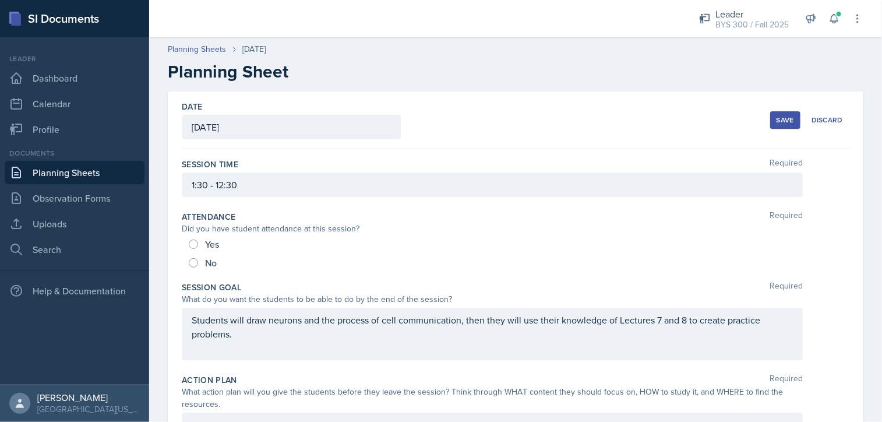
click at [778, 119] on div "Save" at bounding box center [785, 119] width 17 height 9
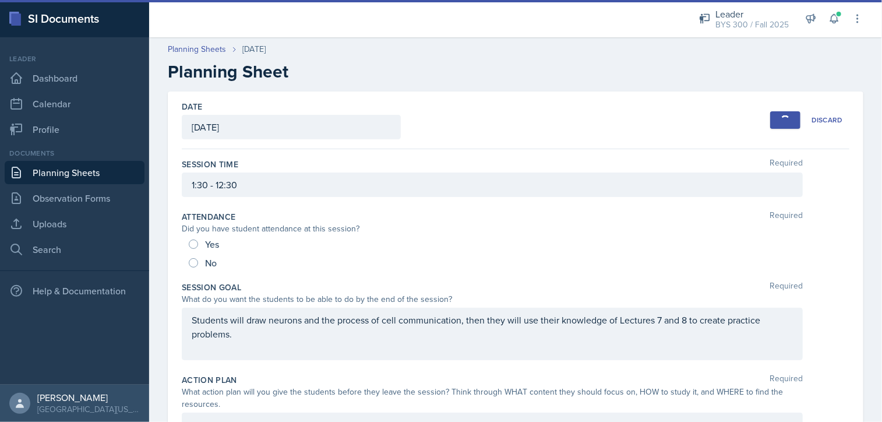
click at [112, 170] on link "Planning Sheets" at bounding box center [75, 172] width 140 height 23
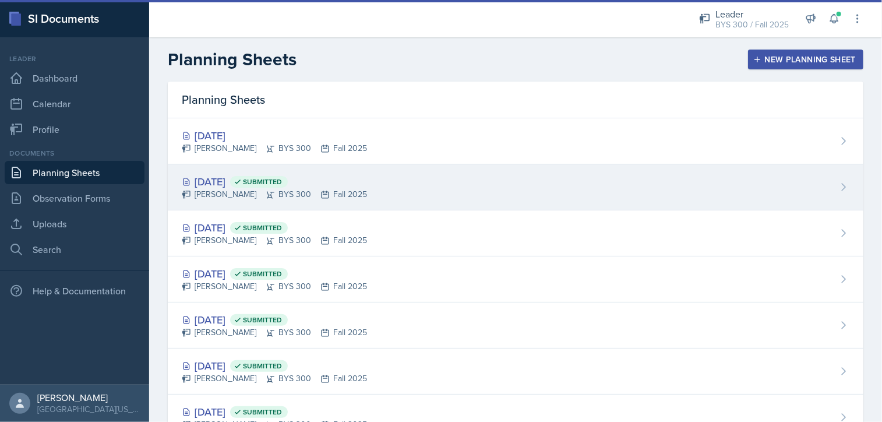
click at [282, 184] on span "Submitted" at bounding box center [262, 181] width 39 height 9
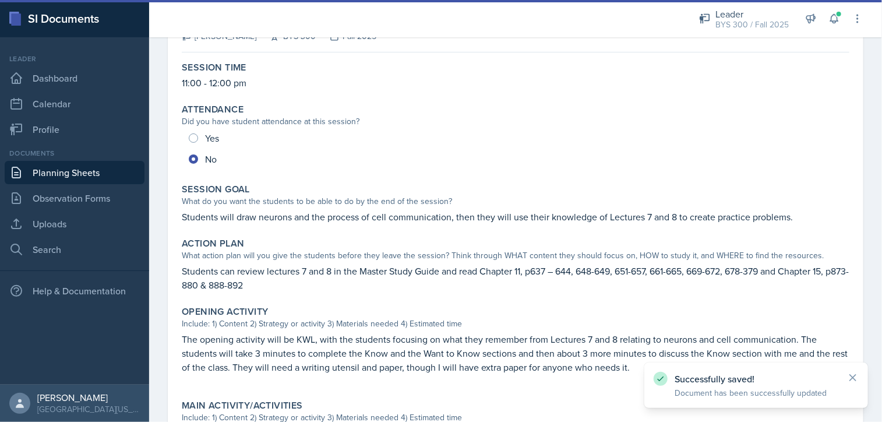
scroll to position [103, 0]
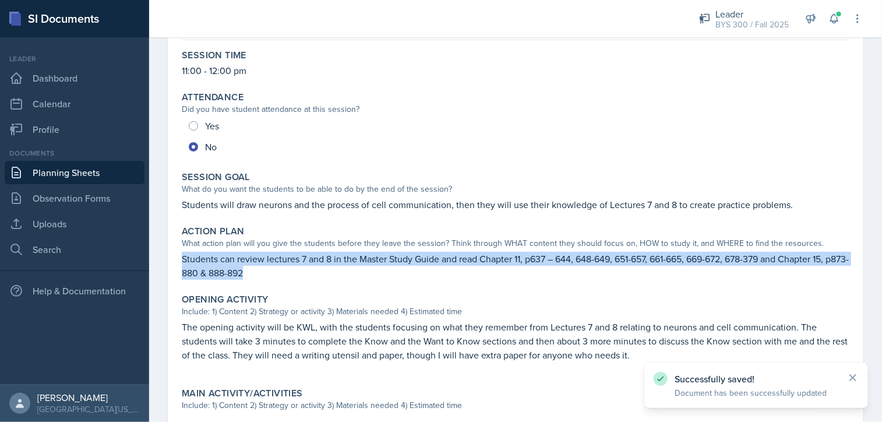
drag, startPoint x: 181, startPoint y: 256, endPoint x: 295, endPoint y: 276, distance: 115.2
click at [295, 276] on div "Action Plan What action plan will you give the students before they leave the s…" at bounding box center [515, 253] width 677 height 64
copy p "Students can review lectures 7 and 8 in the Master Study Guide and read Chapter…"
click at [33, 170] on link "Planning Sheets" at bounding box center [75, 172] width 140 height 23
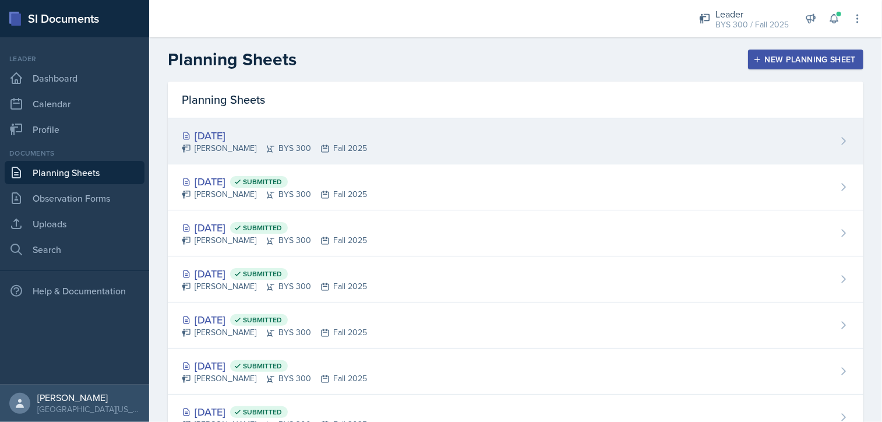
click at [345, 156] on div "[DATE] [PERSON_NAME] BYS 300 Fall 2025" at bounding box center [516, 141] width 696 height 46
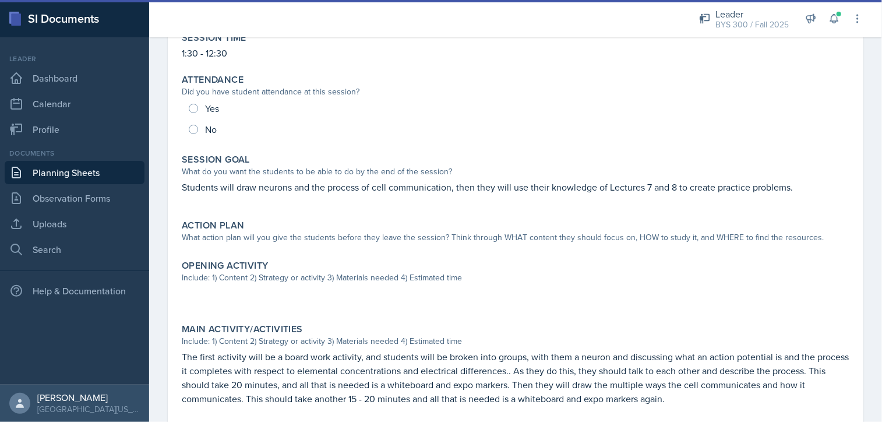
scroll to position [121, 0]
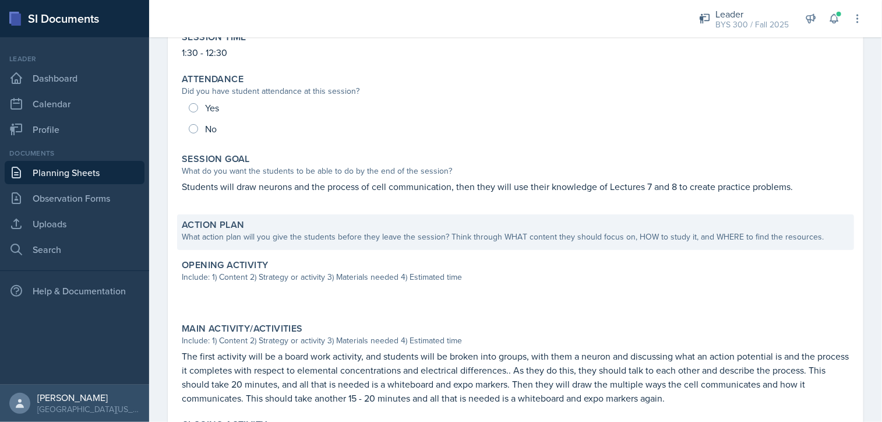
click at [336, 231] on div "What action plan will you give the students before they leave the session? Thin…" at bounding box center [516, 237] width 668 height 12
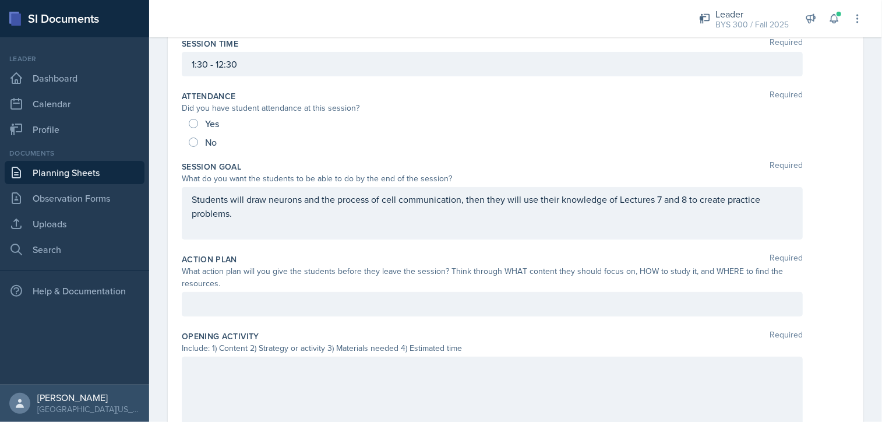
click at [320, 293] on div at bounding box center [492, 304] width 621 height 24
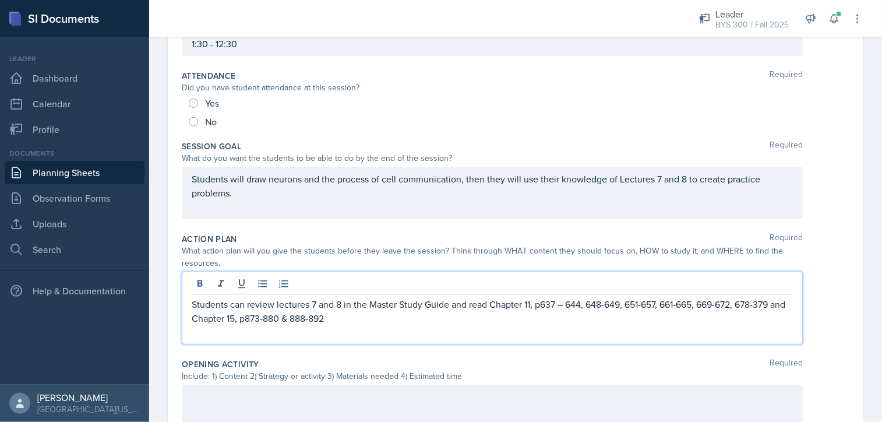
scroll to position [0, 0]
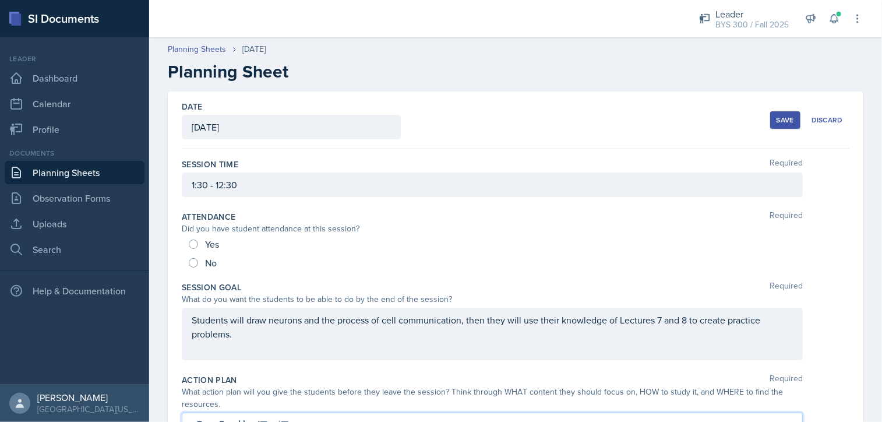
click at [781, 122] on div "Save" at bounding box center [785, 119] width 17 height 9
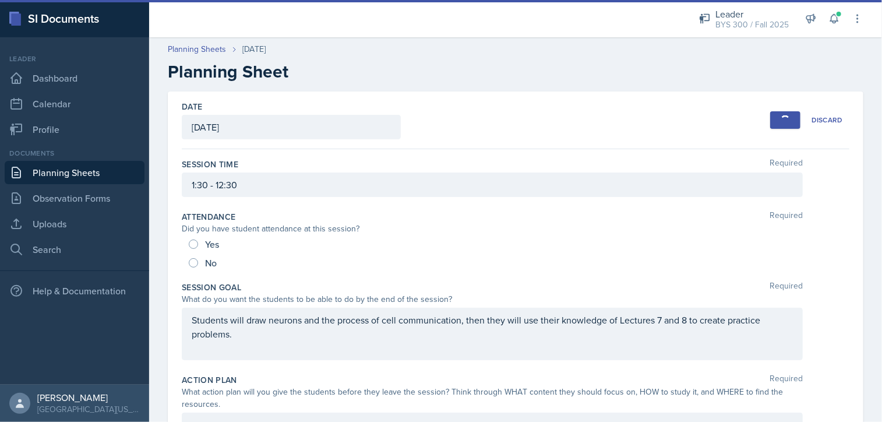
click at [119, 171] on link "Planning Sheets" at bounding box center [75, 172] width 140 height 23
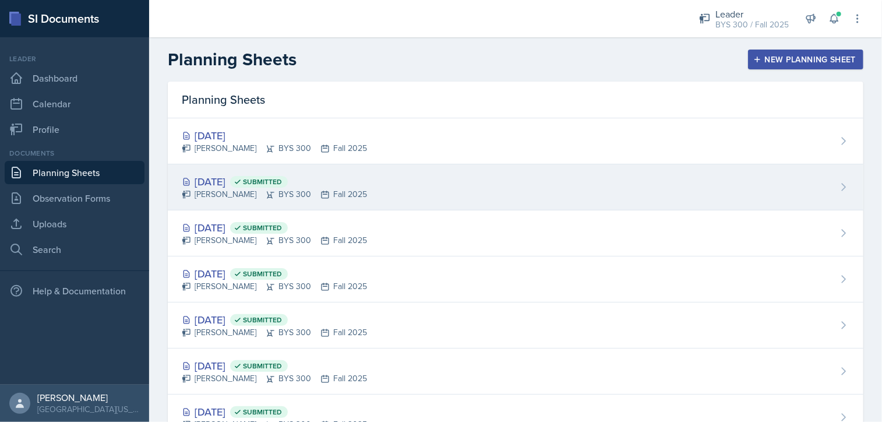
click at [282, 182] on span "Submitted" at bounding box center [262, 181] width 39 height 9
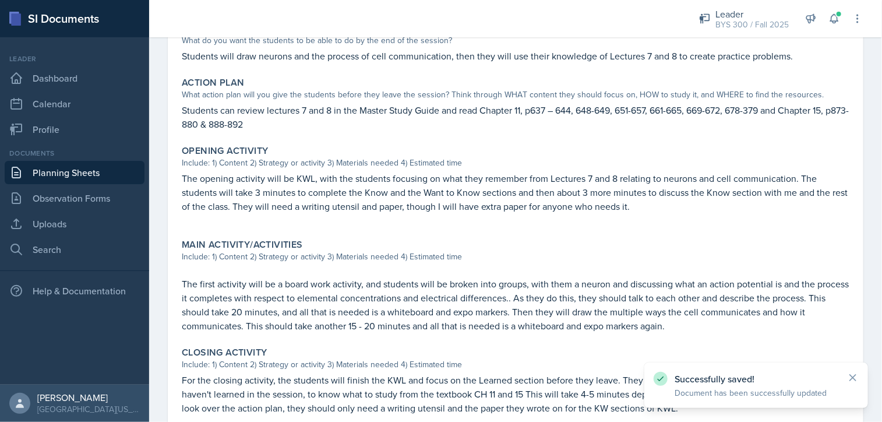
scroll to position [256, 0]
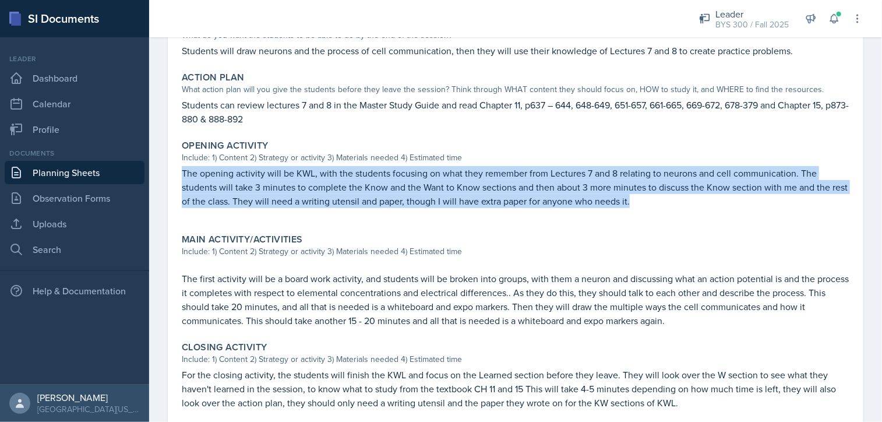
drag, startPoint x: 182, startPoint y: 172, endPoint x: 667, endPoint y: 212, distance: 487.0
click at [667, 212] on div "The opening activity will be KWL, with the students focusing on what they remem…" at bounding box center [516, 193] width 668 height 54
copy p "The opening activity will be KWL, with the students focusing on what they remem…"
click at [78, 171] on link "Planning Sheets" at bounding box center [75, 172] width 140 height 23
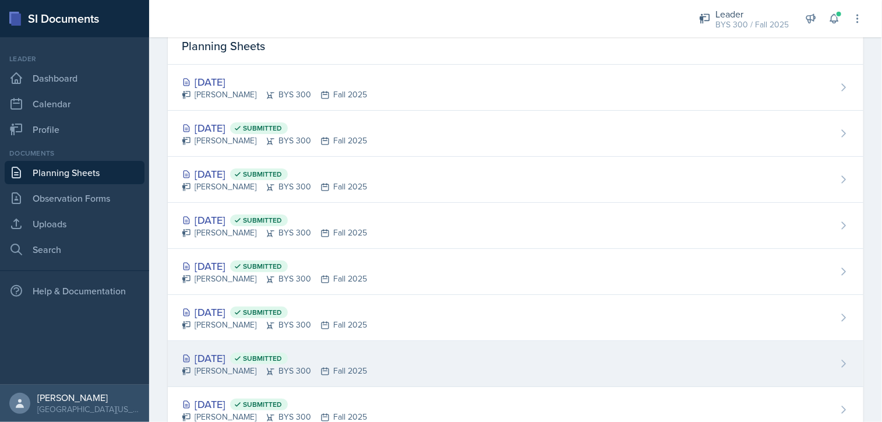
scroll to position [49, 0]
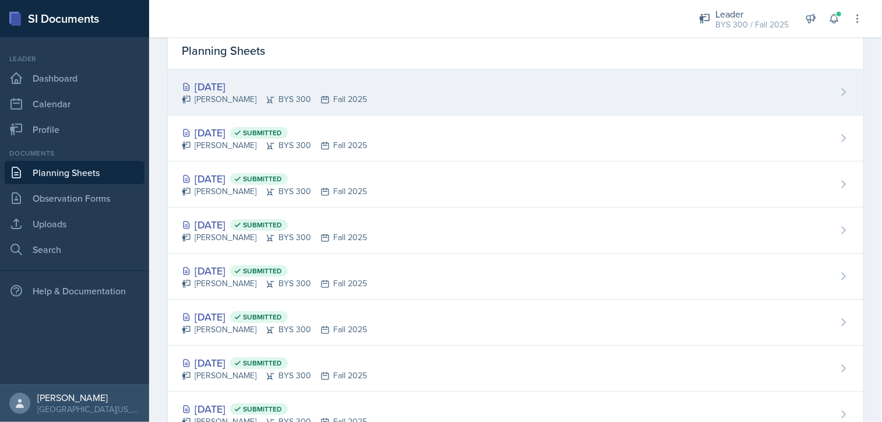
click at [316, 89] on div "[DATE]" at bounding box center [274, 87] width 185 height 16
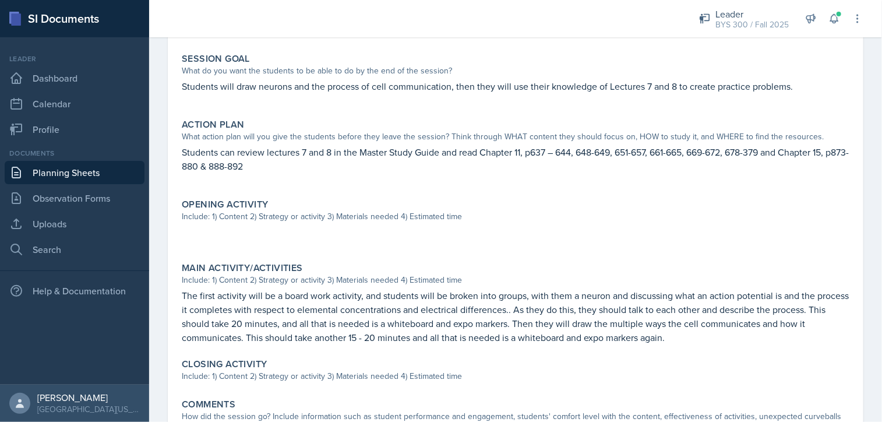
scroll to position [226, 0]
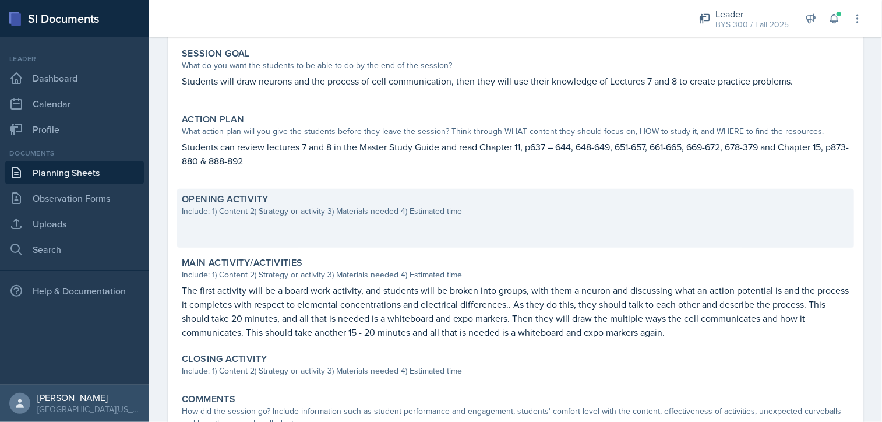
click at [302, 202] on div "Opening Activity" at bounding box center [516, 199] width 668 height 12
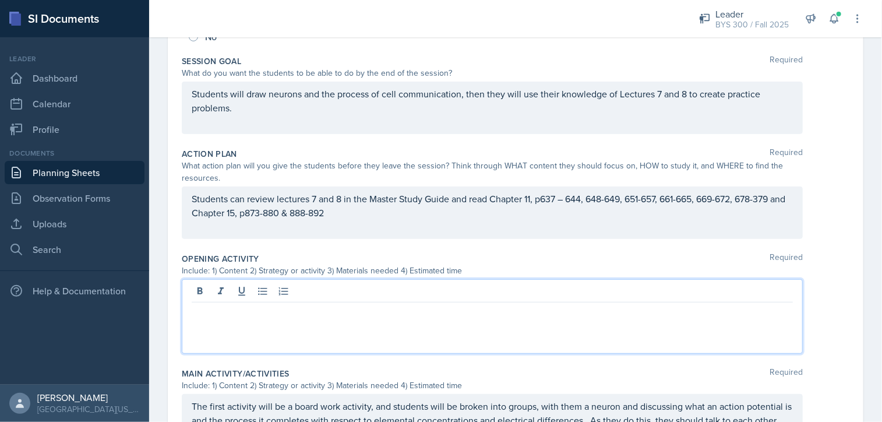
click at [279, 301] on div at bounding box center [492, 316] width 621 height 75
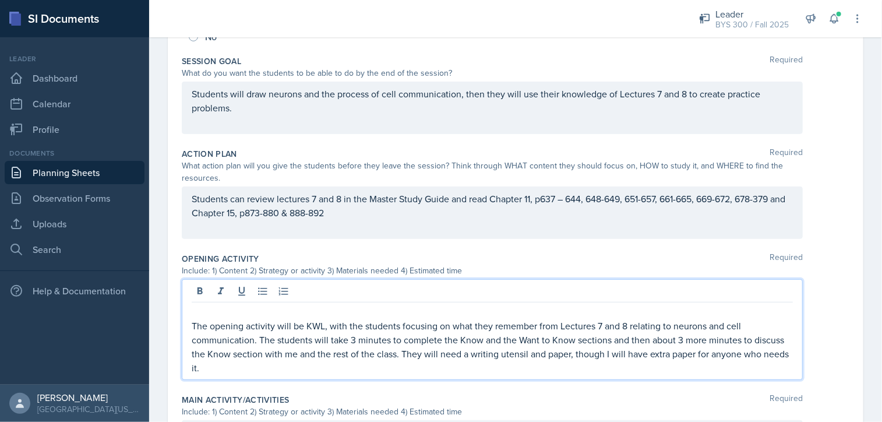
click at [351, 301] on div "The opening activity will be KWL, with the students focusing on what they remem…" at bounding box center [492, 329] width 621 height 101
click at [352, 305] on p at bounding box center [492, 312] width 601 height 14
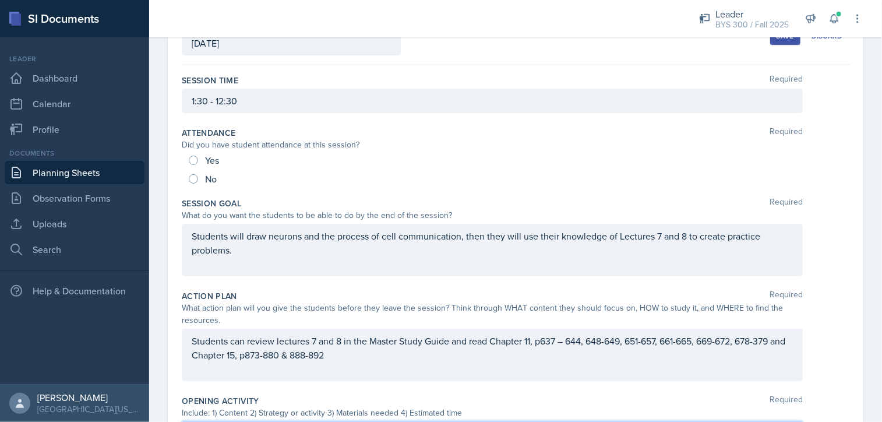
scroll to position [0, 0]
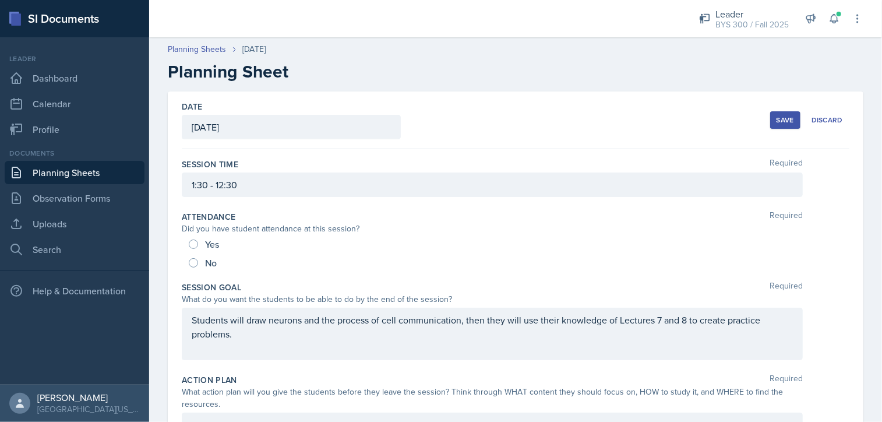
click at [789, 126] on button "Save" at bounding box center [785, 119] width 30 height 17
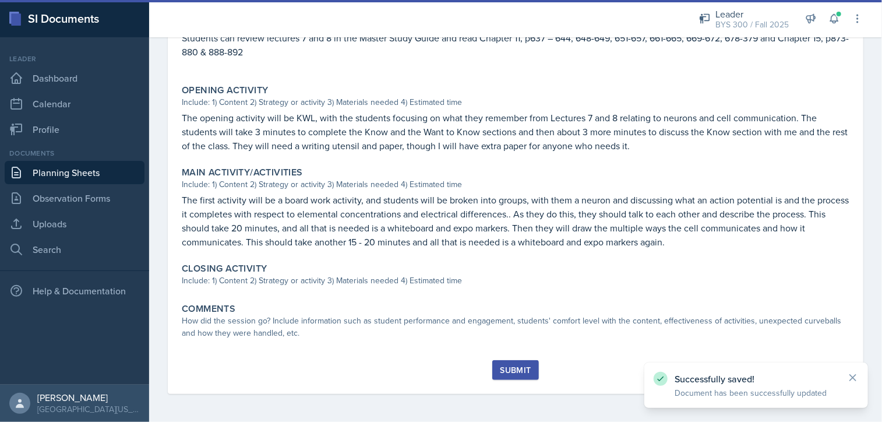
scroll to position [334, 0]
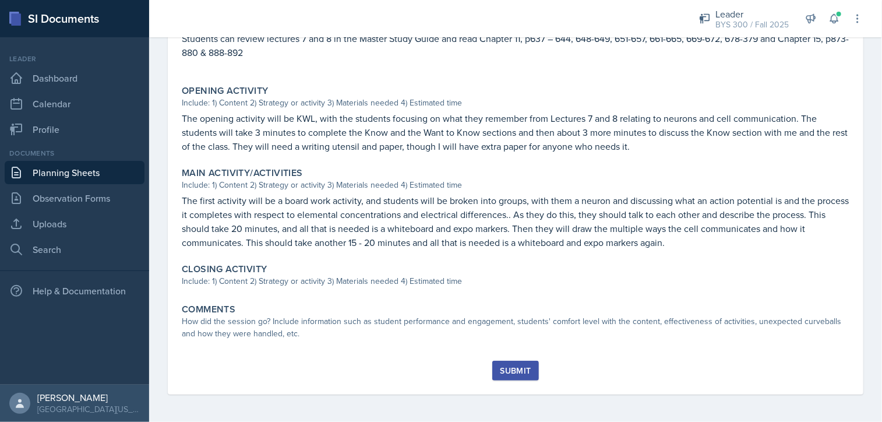
click at [113, 178] on link "Planning Sheets" at bounding box center [75, 172] width 140 height 23
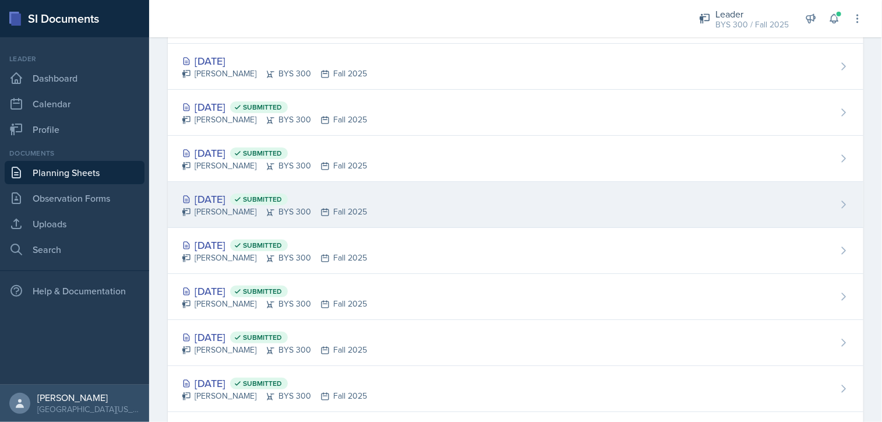
scroll to position [71, 0]
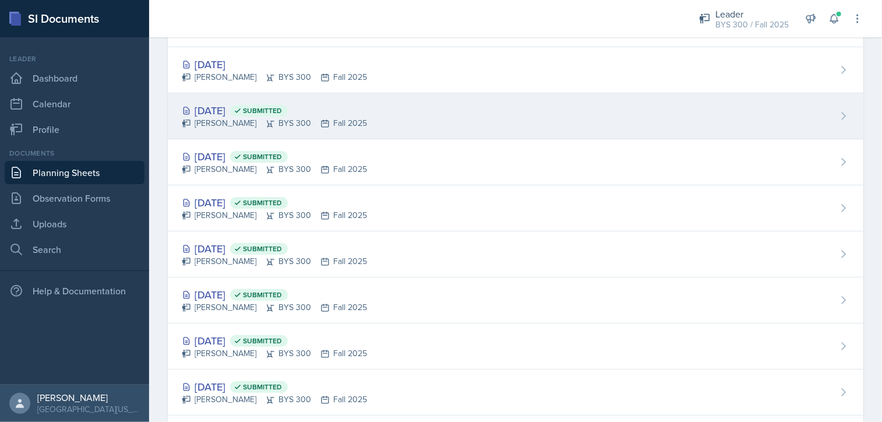
click at [383, 117] on div "[DATE] Submitted [PERSON_NAME] BYS 300 Fall 2025" at bounding box center [516, 116] width 696 height 46
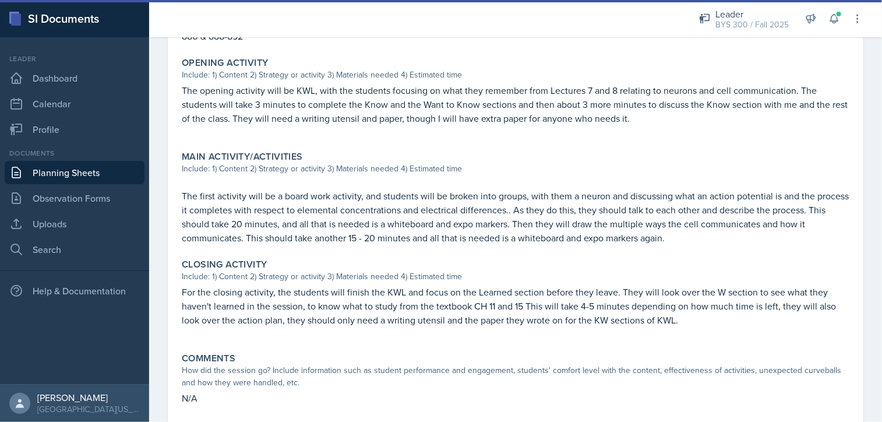
scroll to position [368, 0]
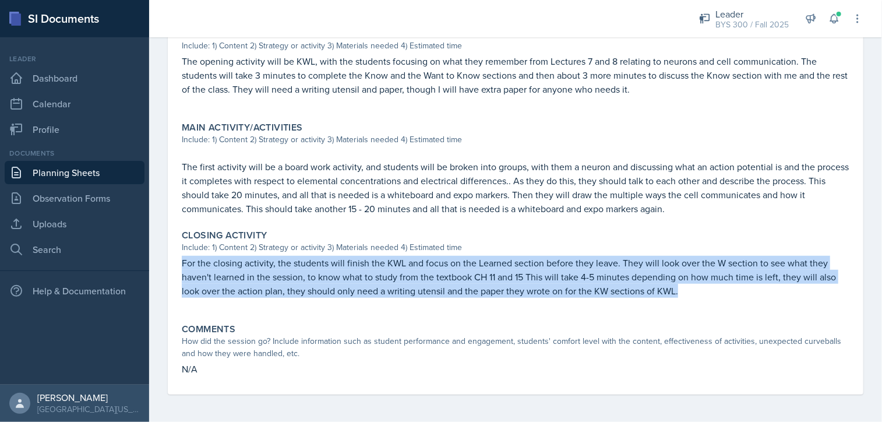
drag, startPoint x: 182, startPoint y: 262, endPoint x: 695, endPoint y: 301, distance: 514.9
click at [695, 301] on div "For the closing activity, the students will finish the KWL and focus on the Lea…" at bounding box center [516, 283] width 668 height 54
copy p "For the closing activity, the students will finish the KWL and focus on the Lea…"
click at [89, 163] on link "Planning Sheets" at bounding box center [75, 172] width 140 height 23
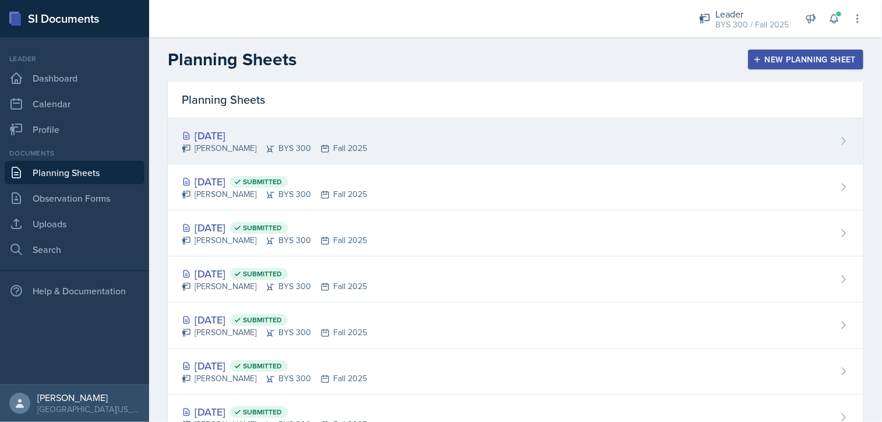
click at [298, 146] on div "[PERSON_NAME] BYS 300 Fall 2025" at bounding box center [274, 148] width 185 height 12
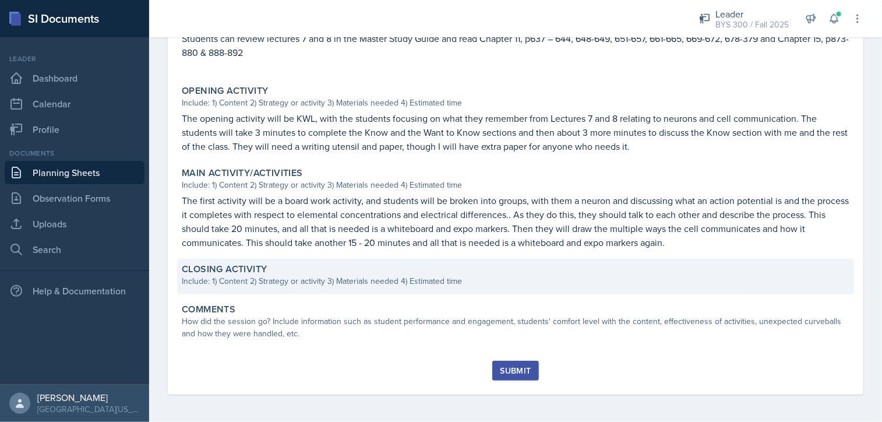
click at [329, 269] on div "Closing Activity" at bounding box center [516, 269] width 668 height 12
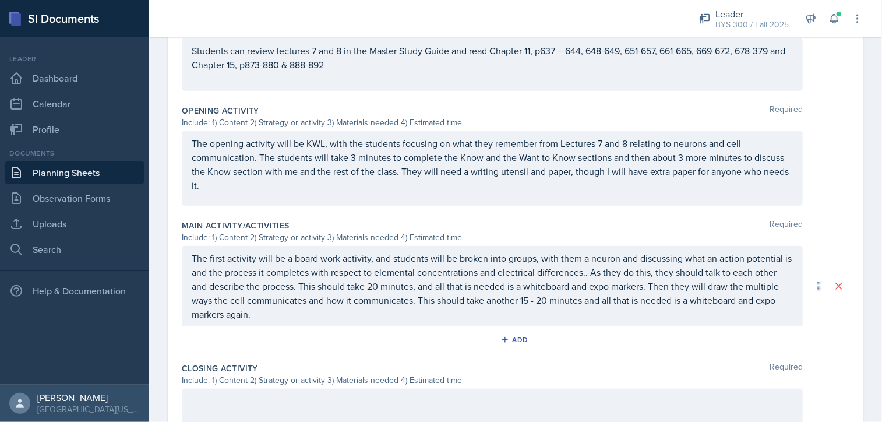
click at [273, 397] on div at bounding box center [492, 426] width 621 height 75
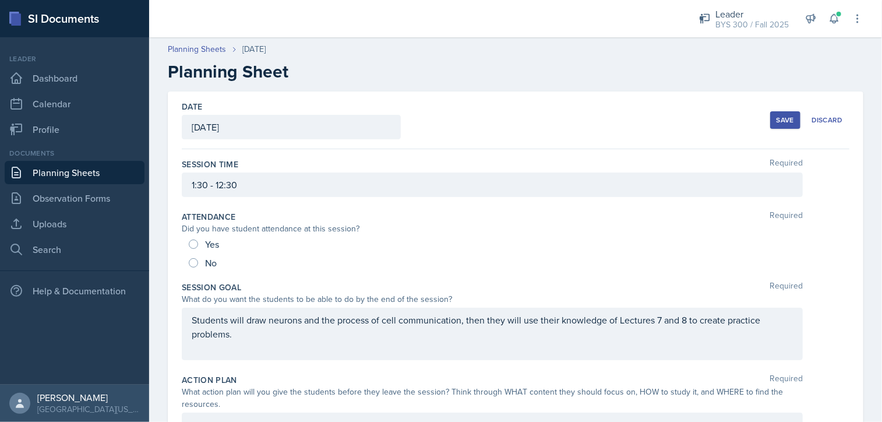
click at [786, 121] on div "Save" at bounding box center [785, 119] width 17 height 9
